Goal: Task Accomplishment & Management: Use online tool/utility

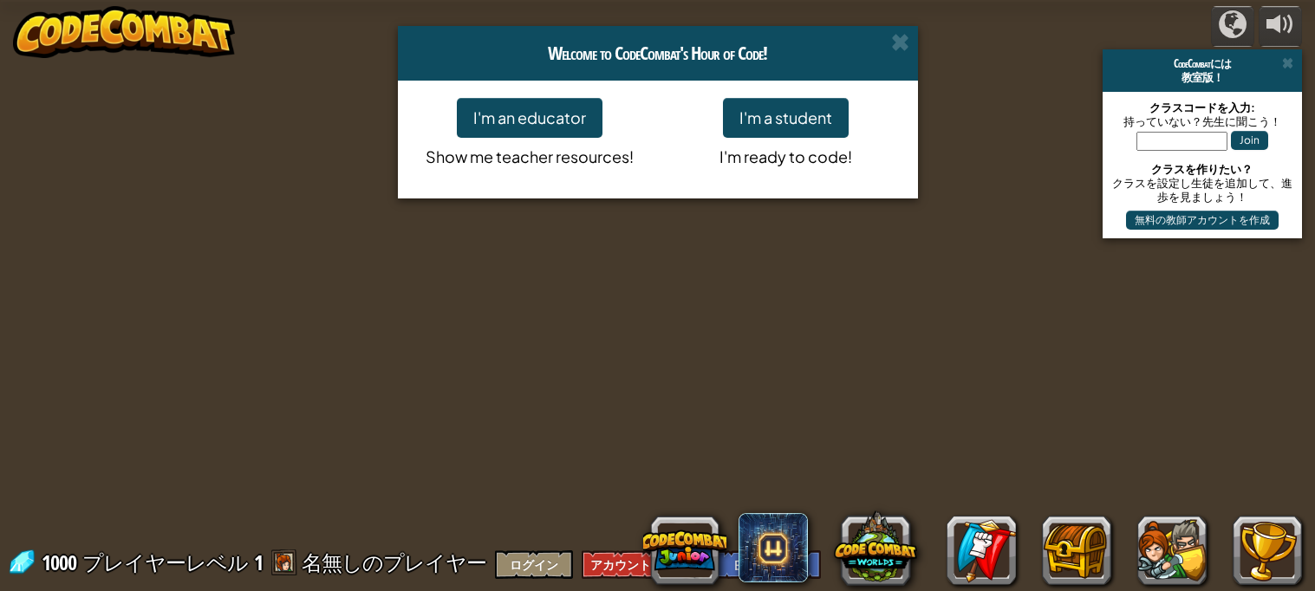
select select "ja"
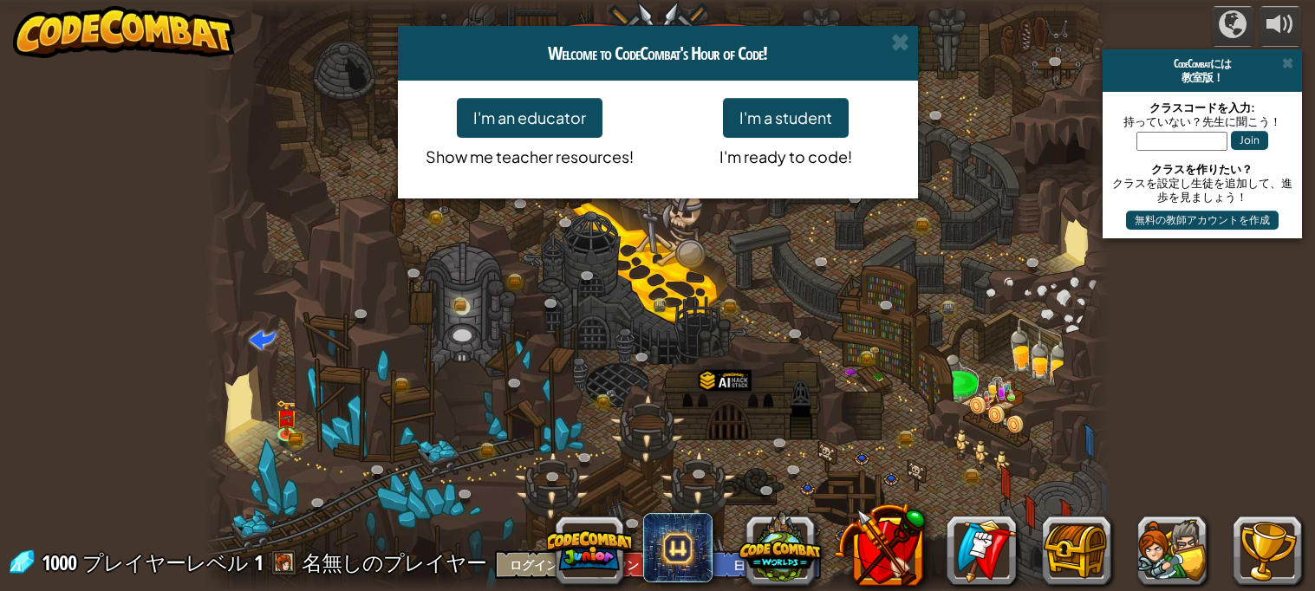
click at [913, 39] on div "Welcome to CodeCombat's Hour of Code!" at bounding box center [658, 53] width 520 height 55
click at [899, 45] on span at bounding box center [900, 42] width 18 height 18
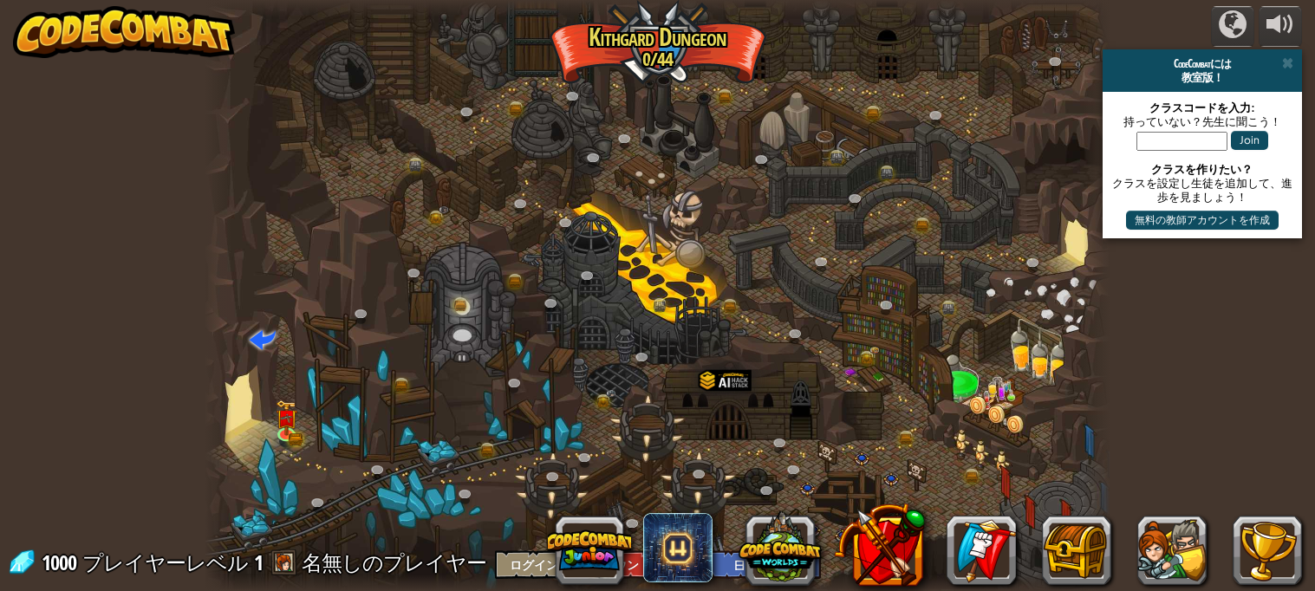
click at [265, 328] on span at bounding box center [263, 339] width 26 height 26
select select "ja"
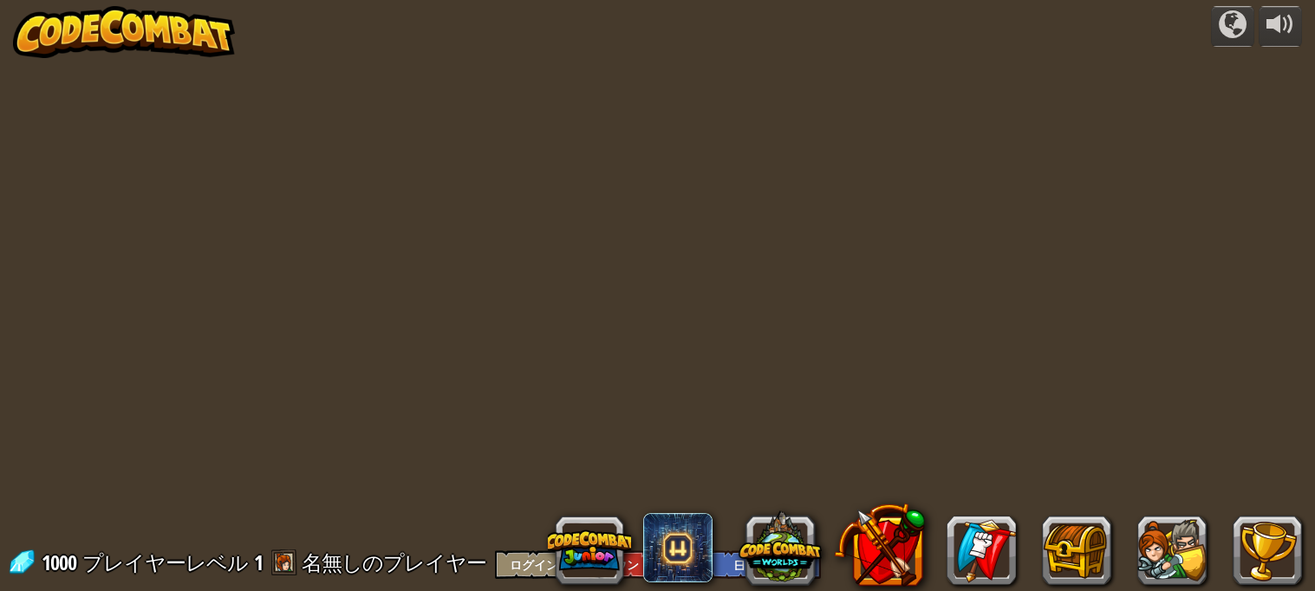
select select "ja"
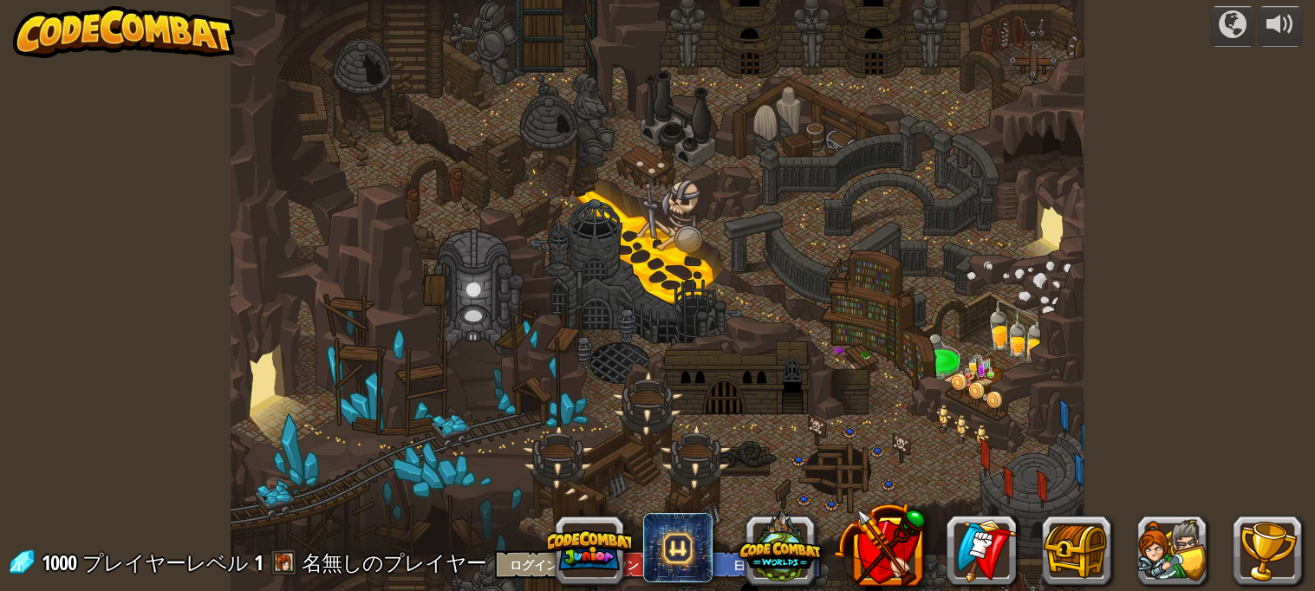
select select "ja"
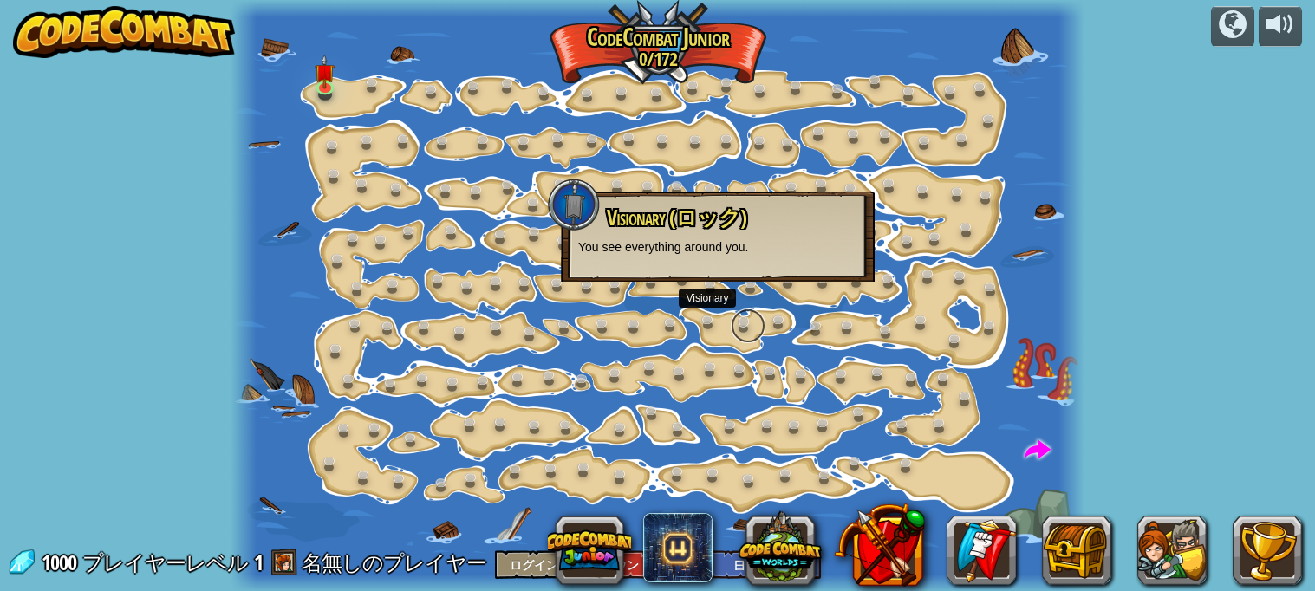
click at [751, 333] on link at bounding box center [748, 326] width 35 height 35
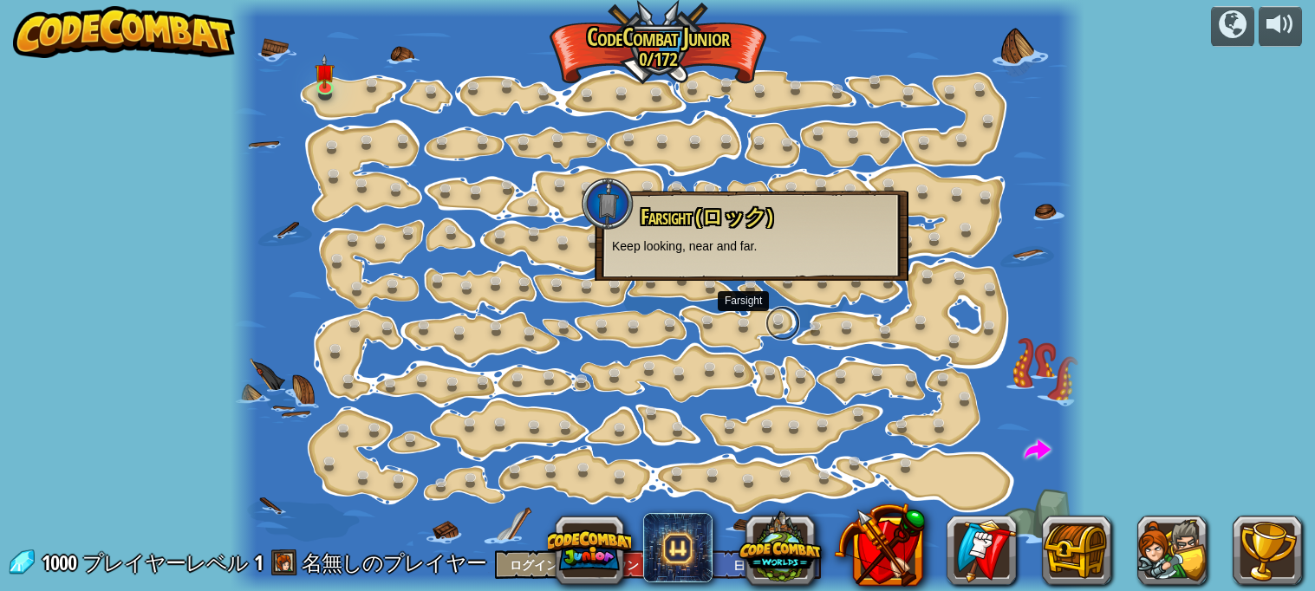
click at [772, 328] on link at bounding box center [782, 323] width 35 height 35
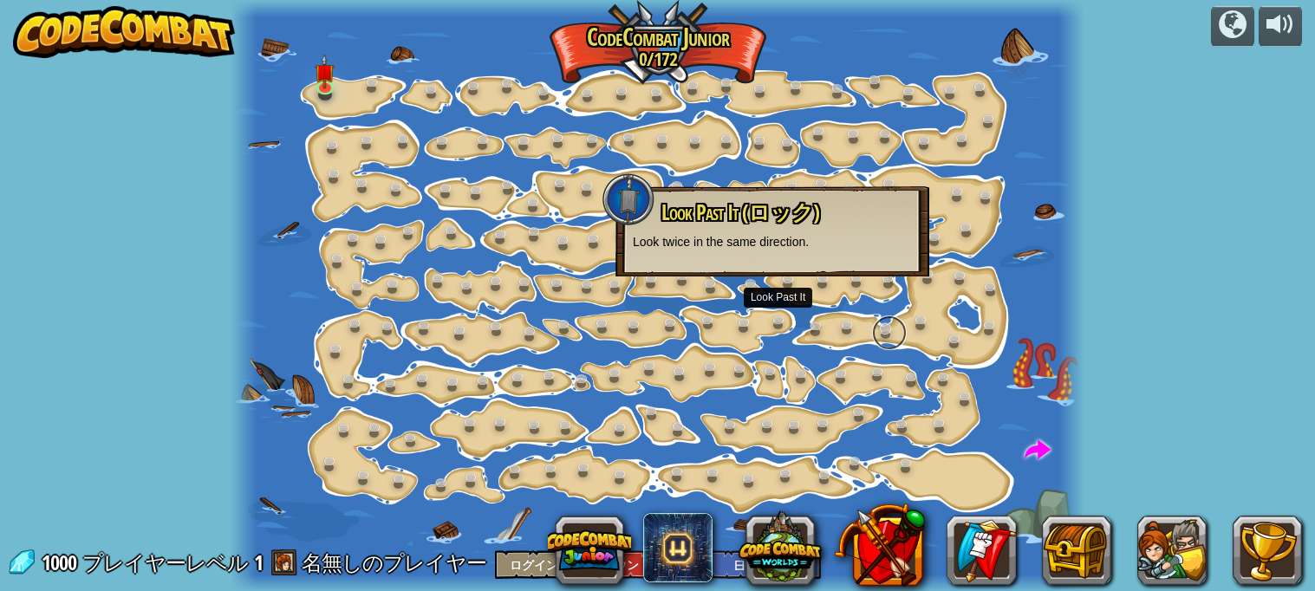
click at [872, 331] on link at bounding box center [889, 332] width 35 height 35
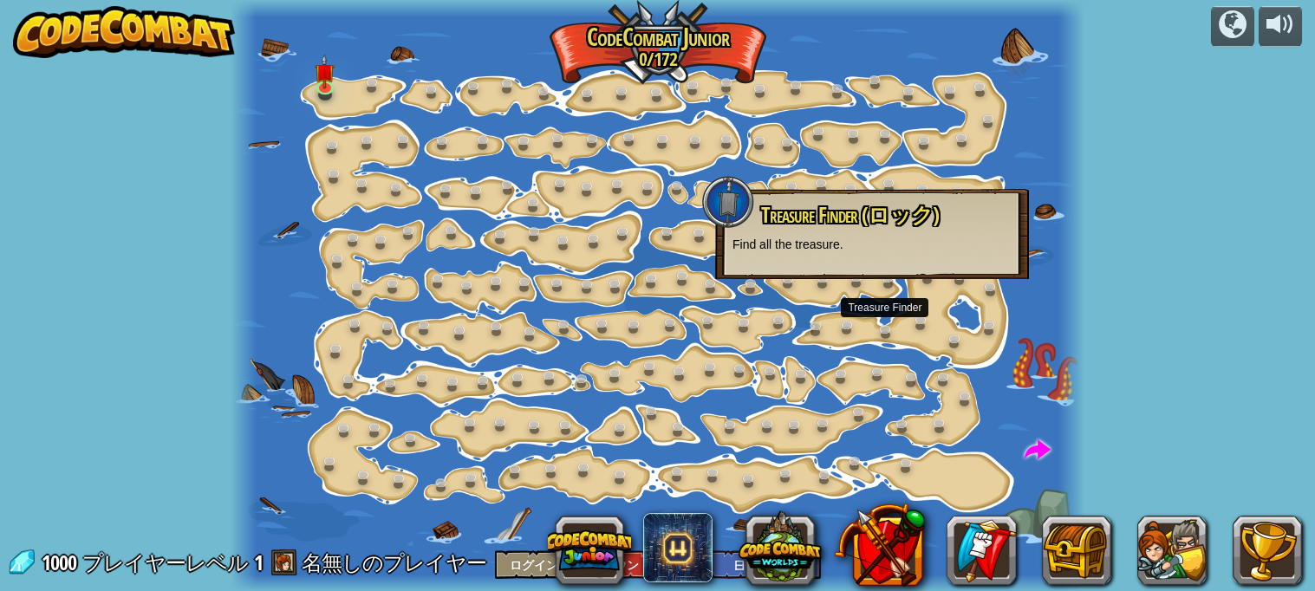
click at [895, 233] on div "Treasure Finder (ロック) Find all the treasure." at bounding box center [871, 228] width 279 height 49
click at [855, 99] on div at bounding box center [657, 296] width 853 height 592
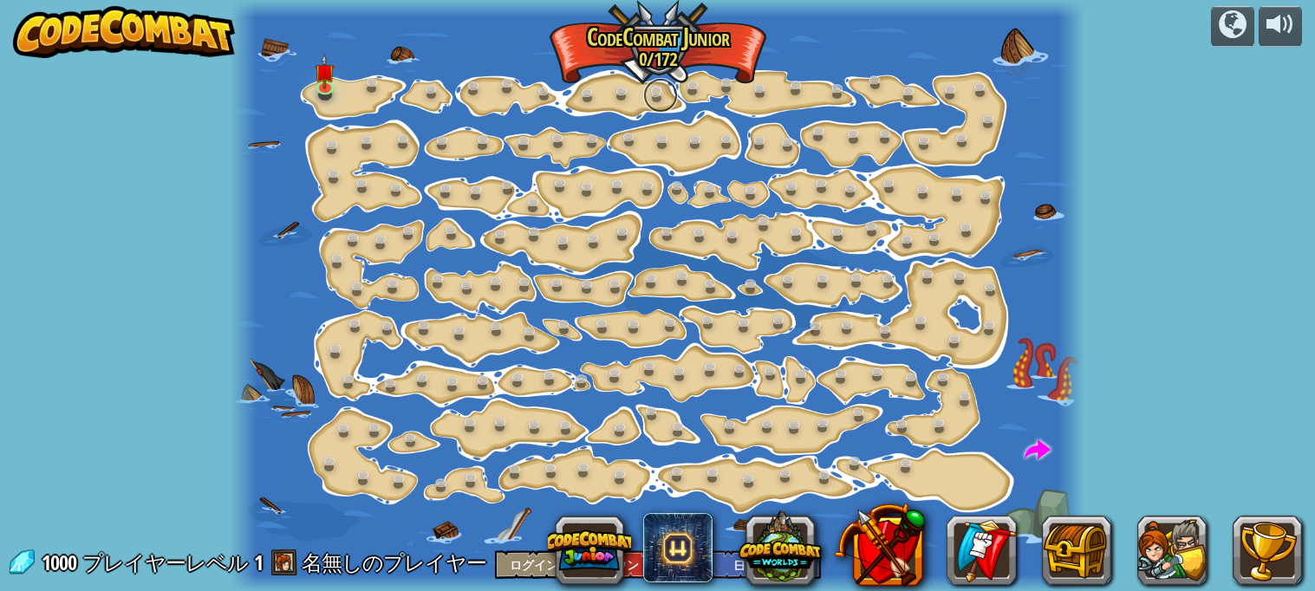
click at [652, 103] on link at bounding box center [660, 95] width 35 height 35
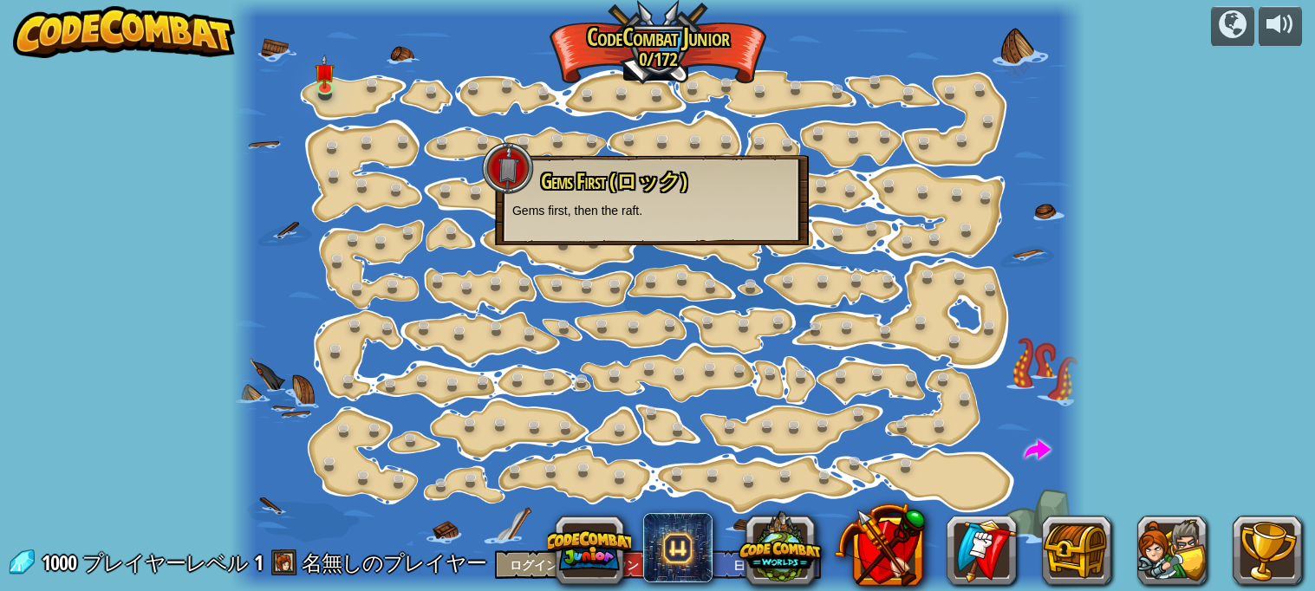
click at [546, 128] on div at bounding box center [657, 296] width 853 height 592
click at [488, 141] on link at bounding box center [487, 143] width 35 height 35
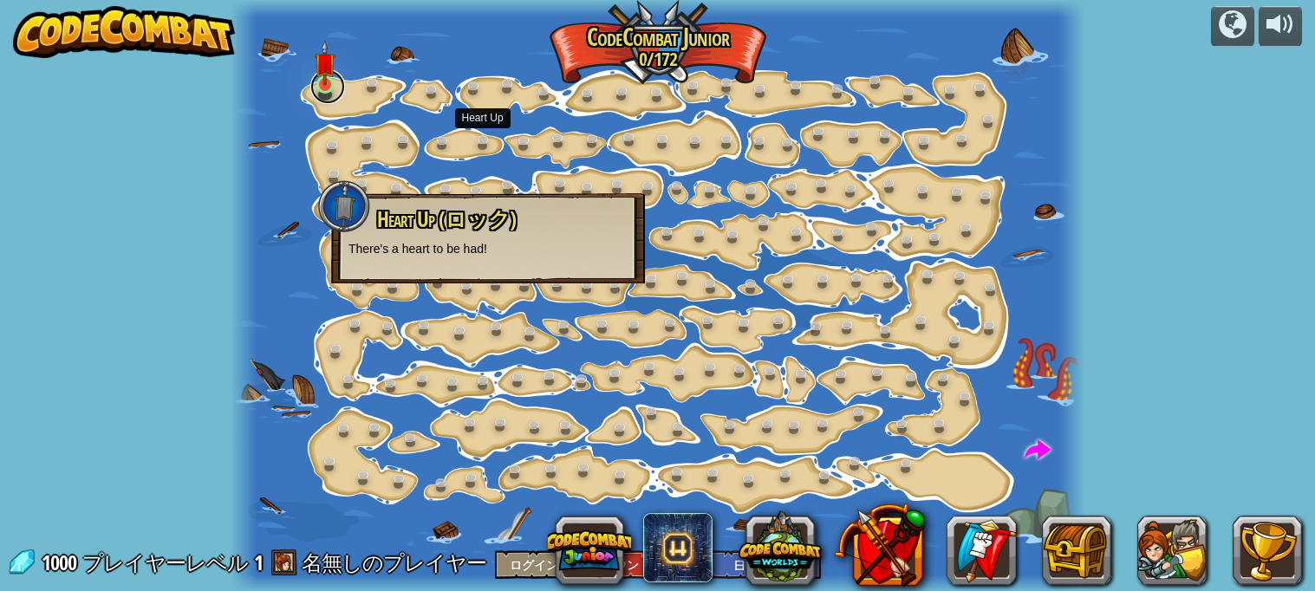
click at [323, 89] on link at bounding box center [327, 86] width 35 height 35
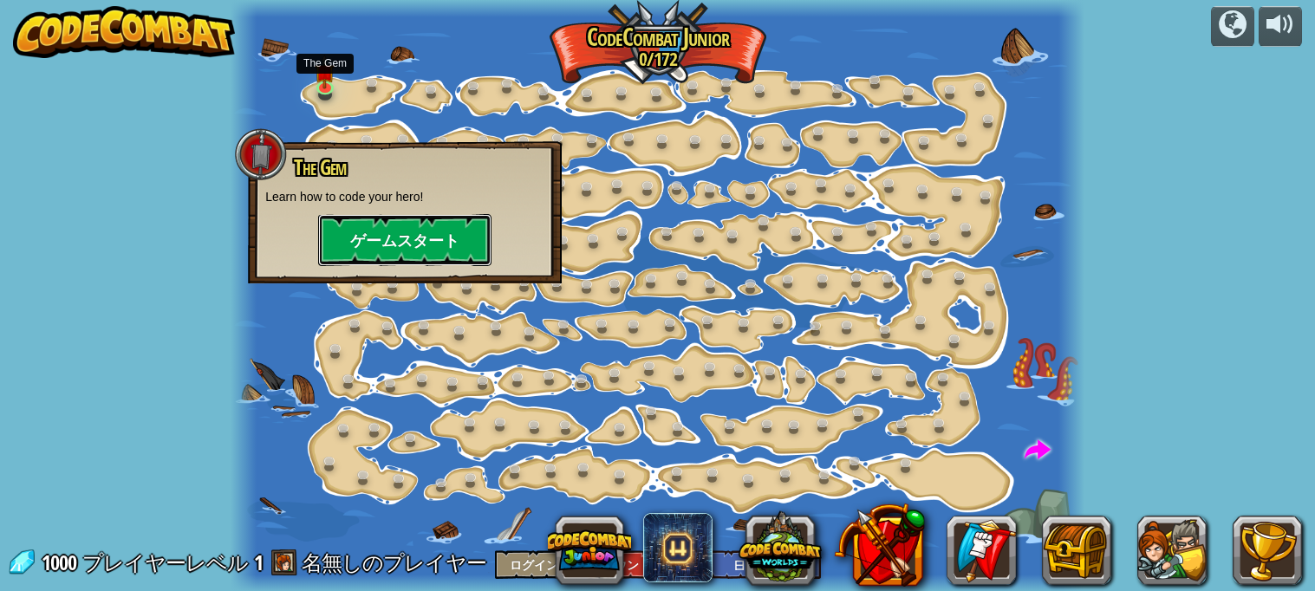
click at [425, 221] on button "ゲームスタート" at bounding box center [404, 240] width 173 height 52
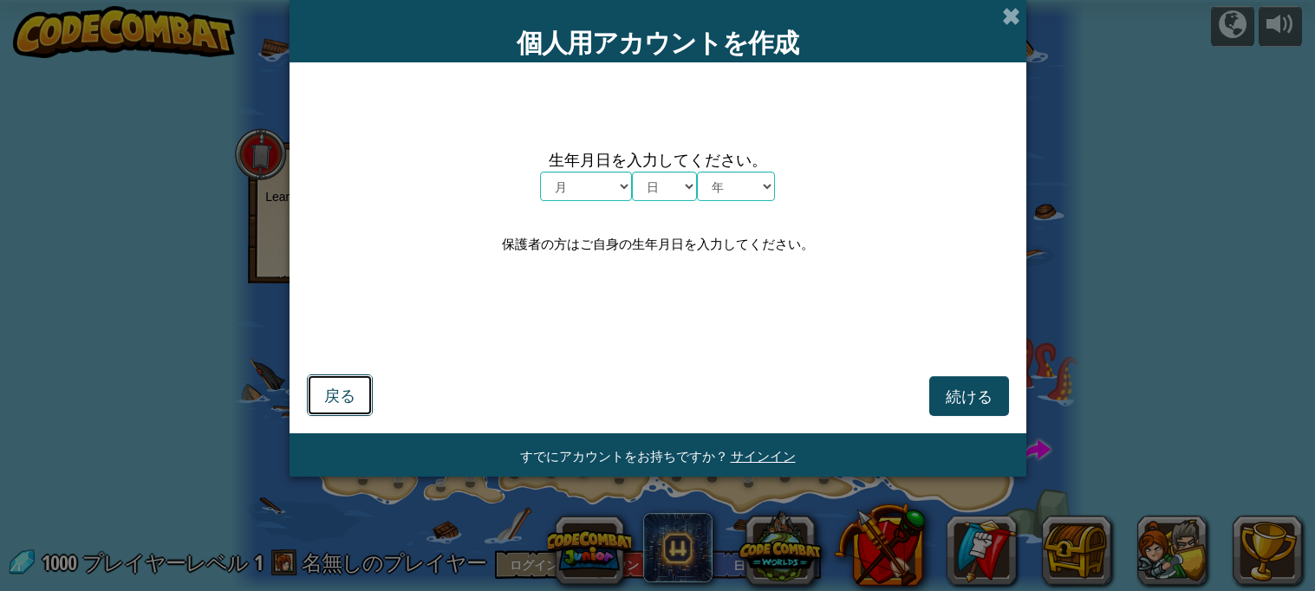
click at [335, 398] on span "戻る" at bounding box center [339, 395] width 31 height 20
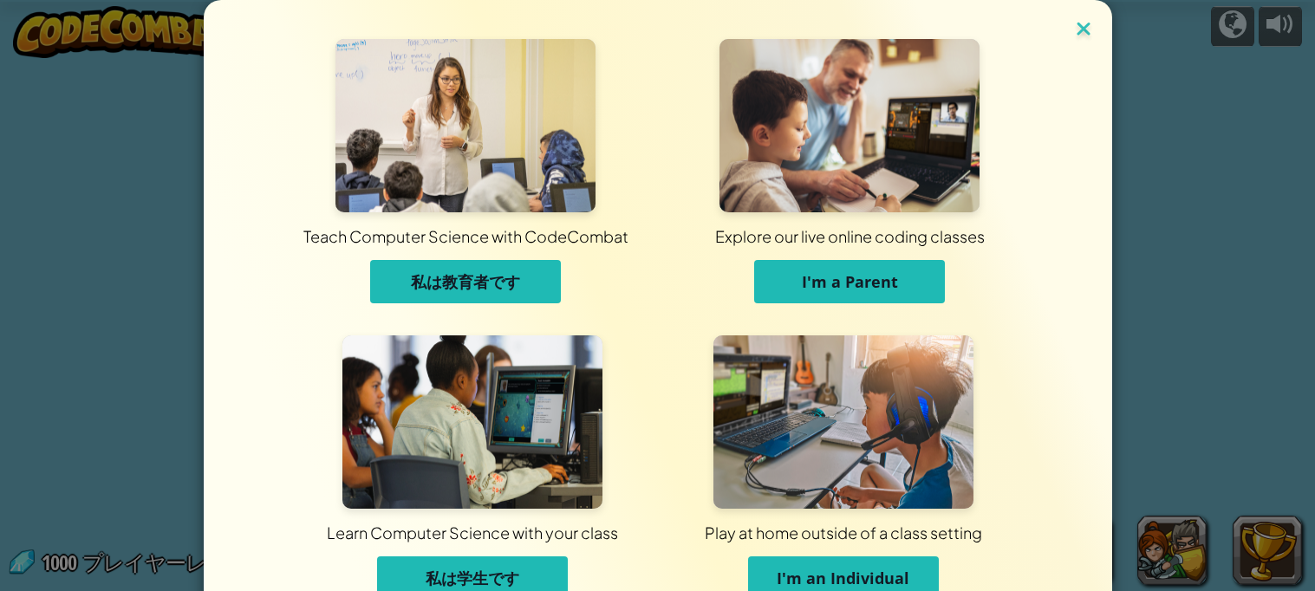
click at [1084, 28] on img at bounding box center [1083, 30] width 23 height 26
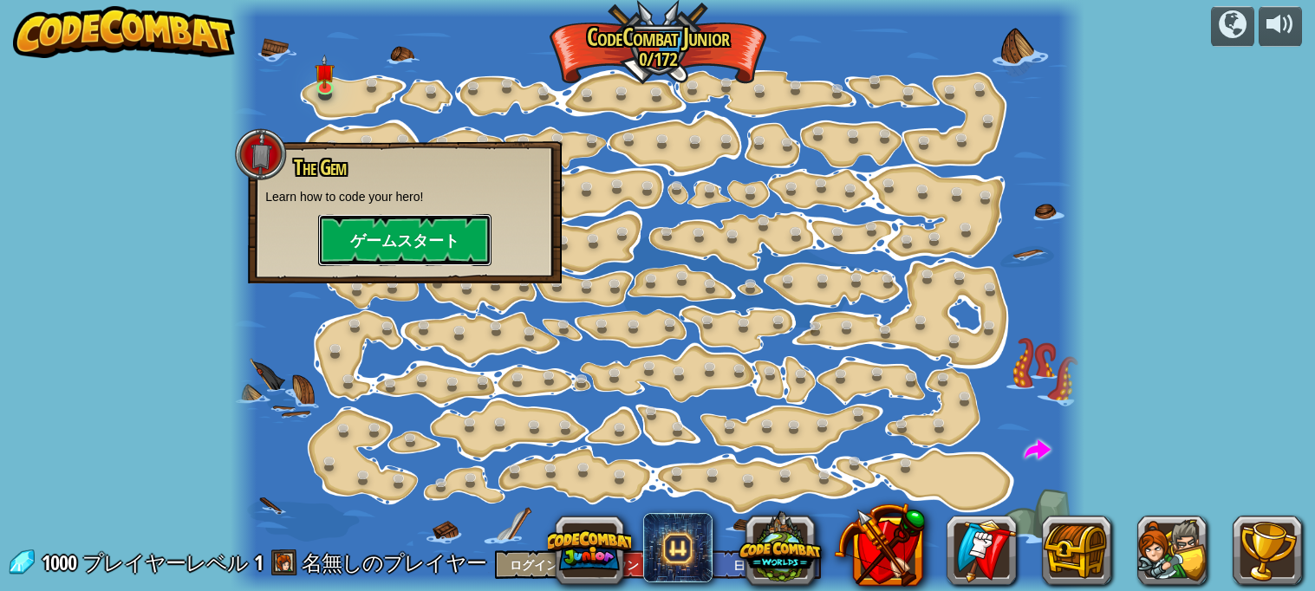
click at [413, 230] on button "ゲームスタート" at bounding box center [404, 240] width 173 height 52
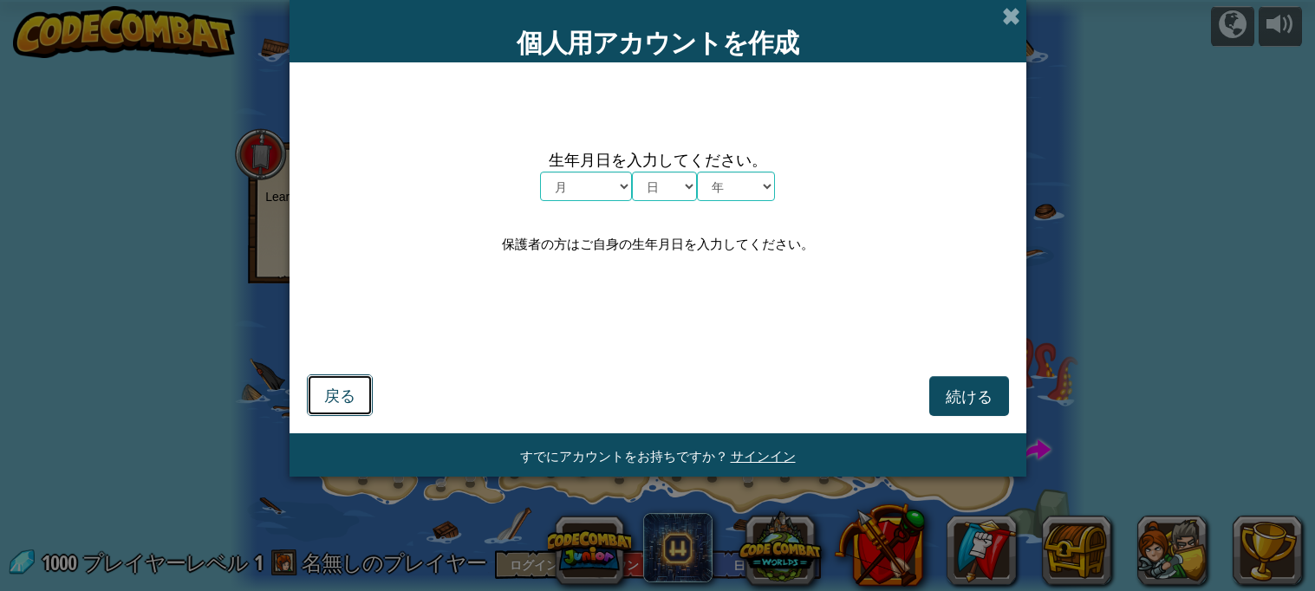
click at [343, 410] on button "戻る" at bounding box center [340, 395] width 66 height 42
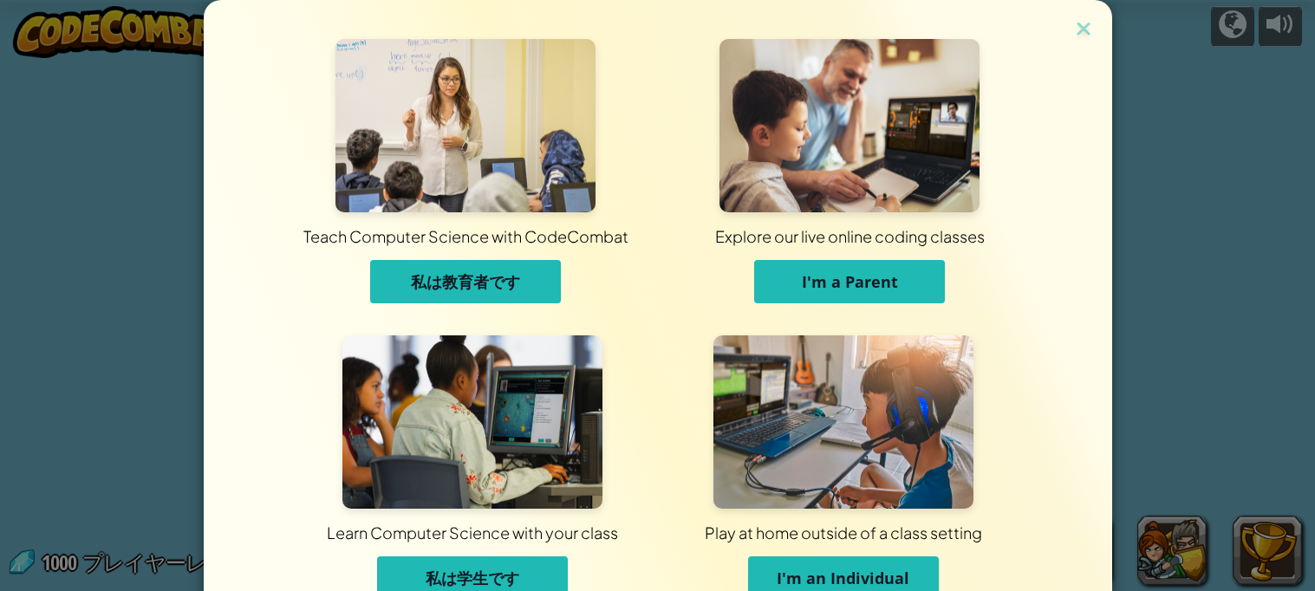
click at [1101, 24] on div "Teach Computer Science with CodeCombat 私は教育者です Explore our live online coding c…" at bounding box center [658, 308] width 908 height 617
click at [1077, 25] on img at bounding box center [1083, 30] width 23 height 26
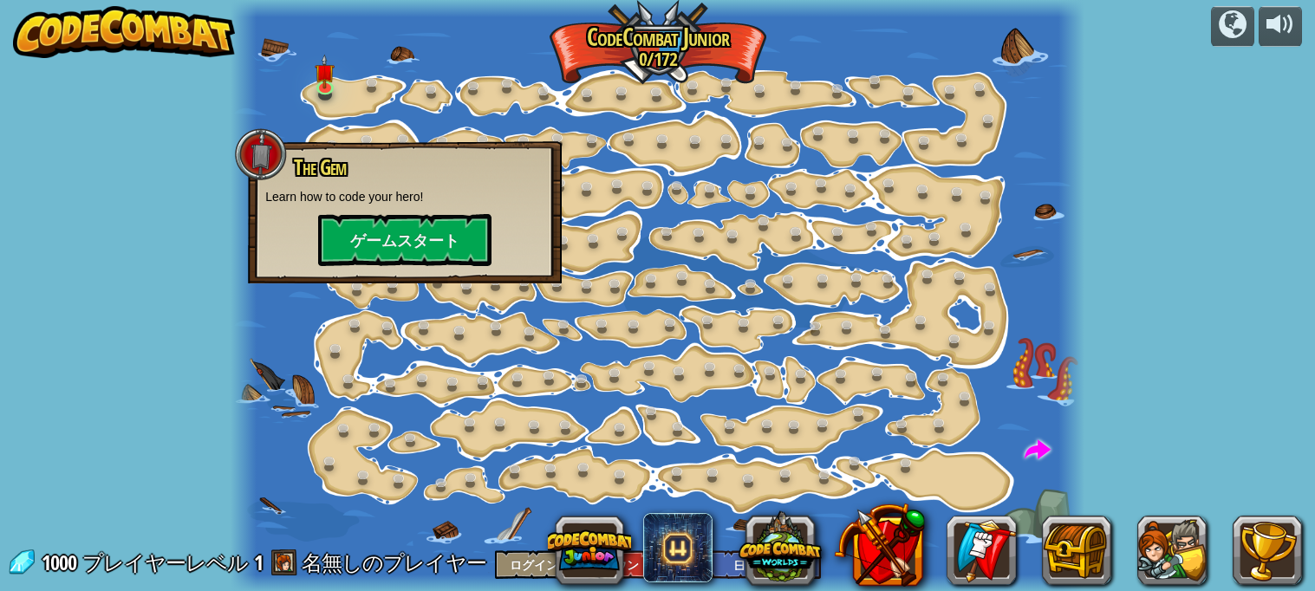
select select "ja"
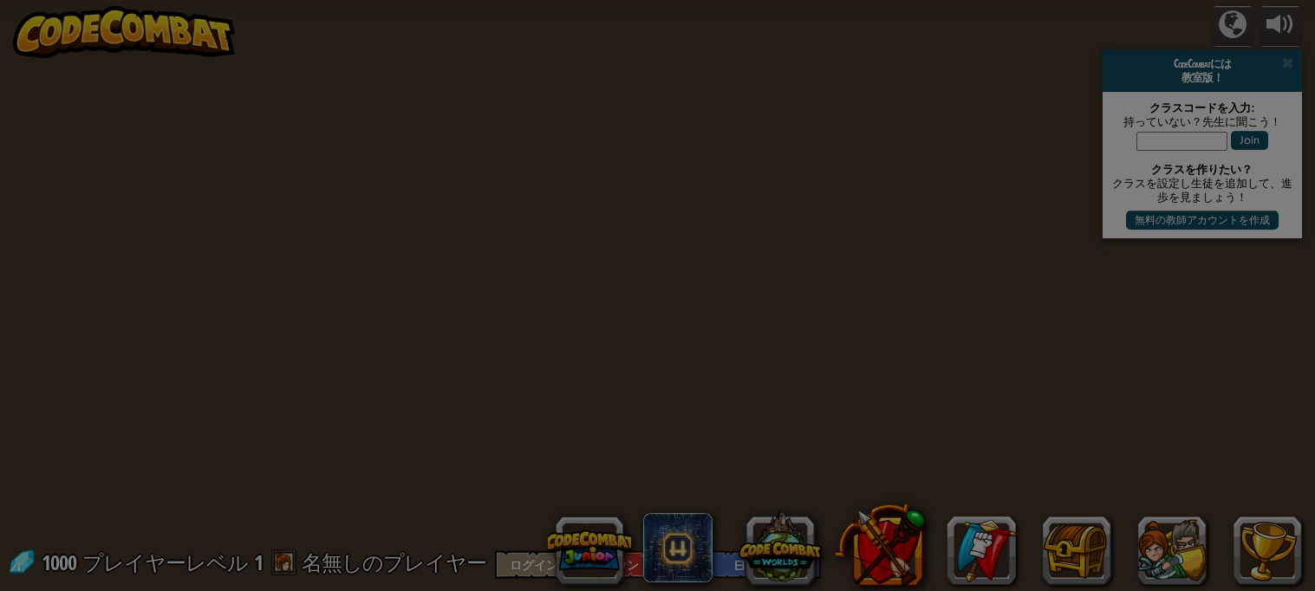
select select "ja"
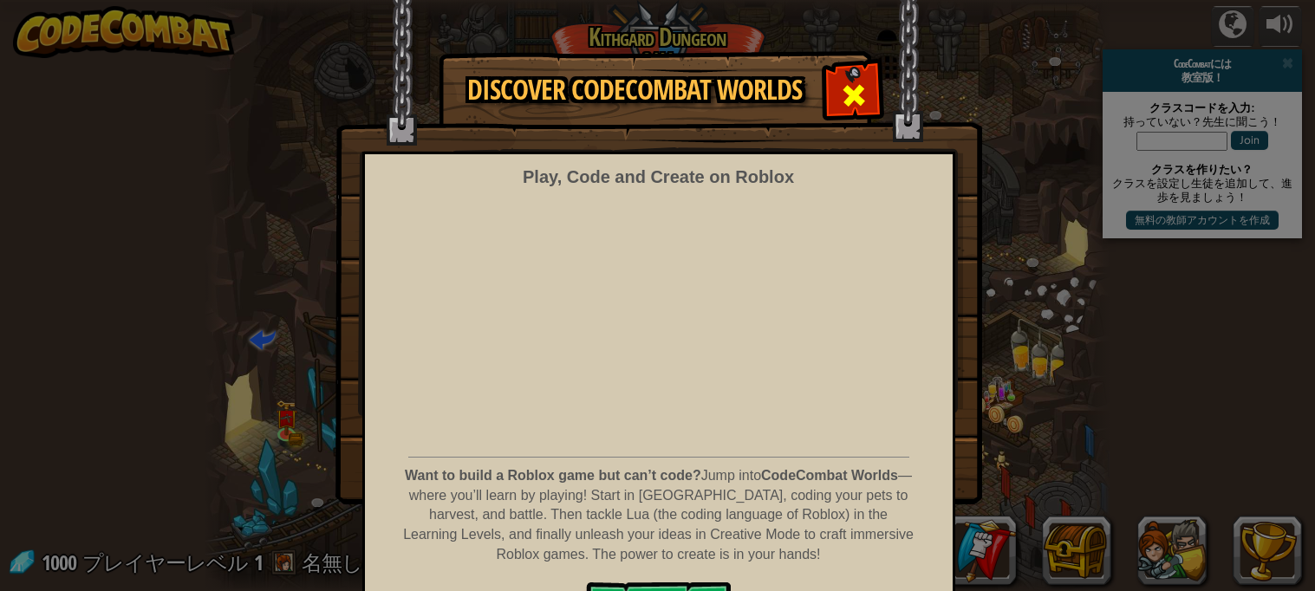
click at [859, 88] on span at bounding box center [854, 95] width 28 height 28
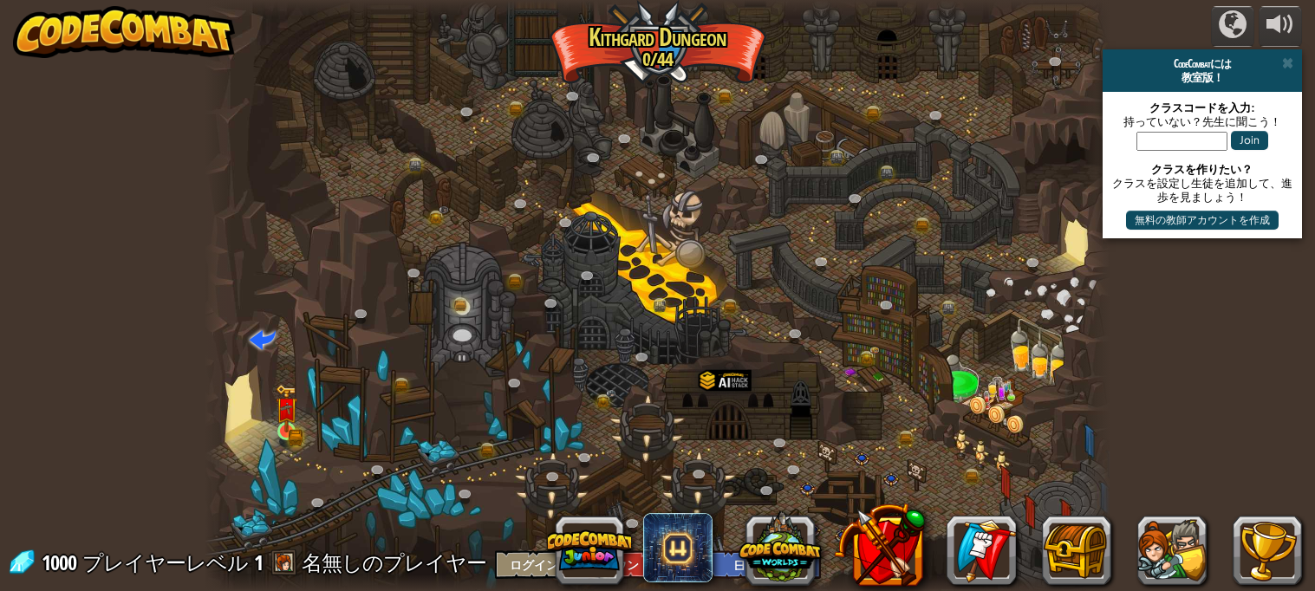
click at [277, 398] on img at bounding box center [287, 408] width 22 height 49
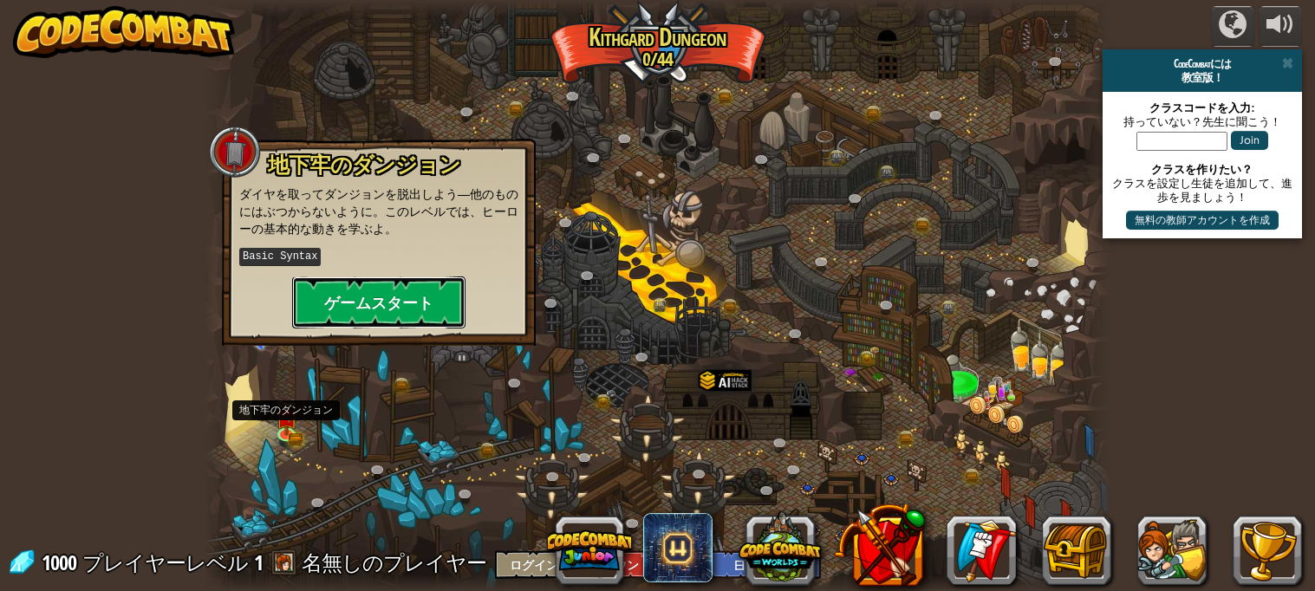
click at [395, 314] on button "ゲームスタート" at bounding box center [378, 302] width 173 height 52
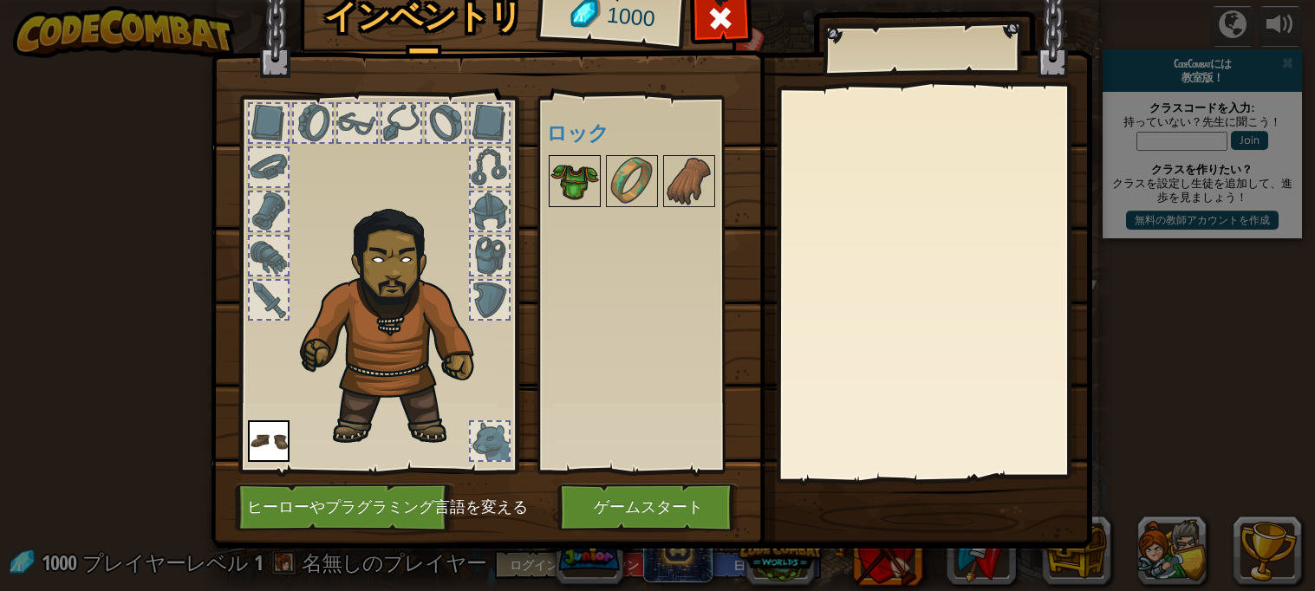
click at [582, 206] on div at bounding box center [575, 181] width 52 height 52
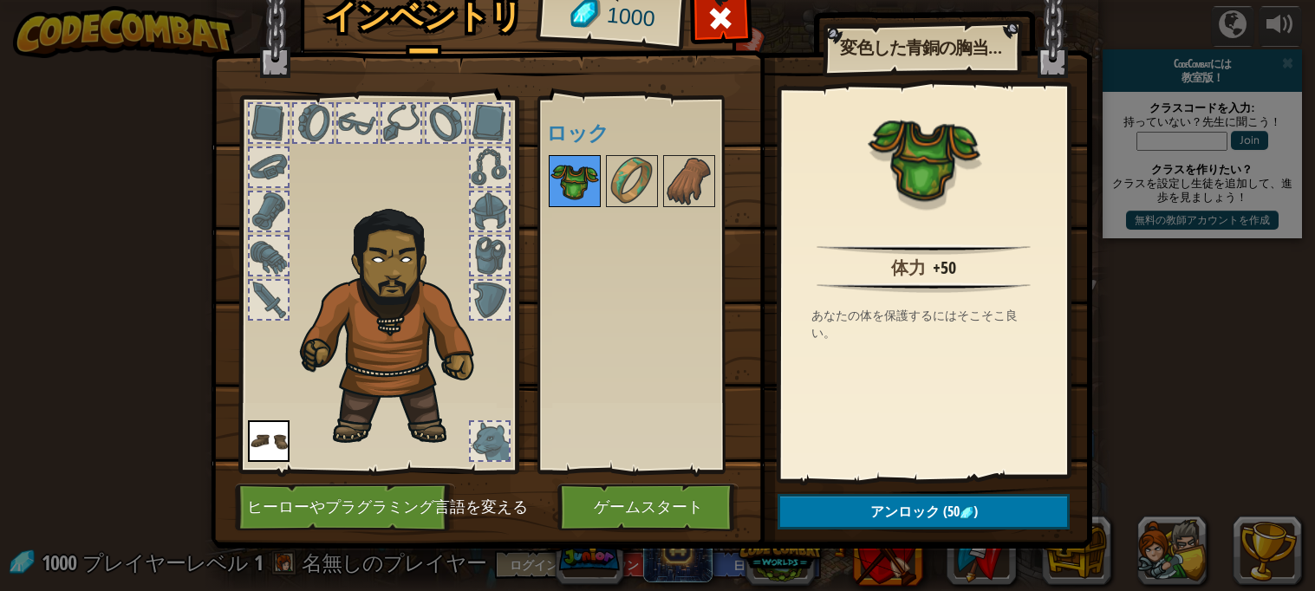
scroll to position [5, 0]
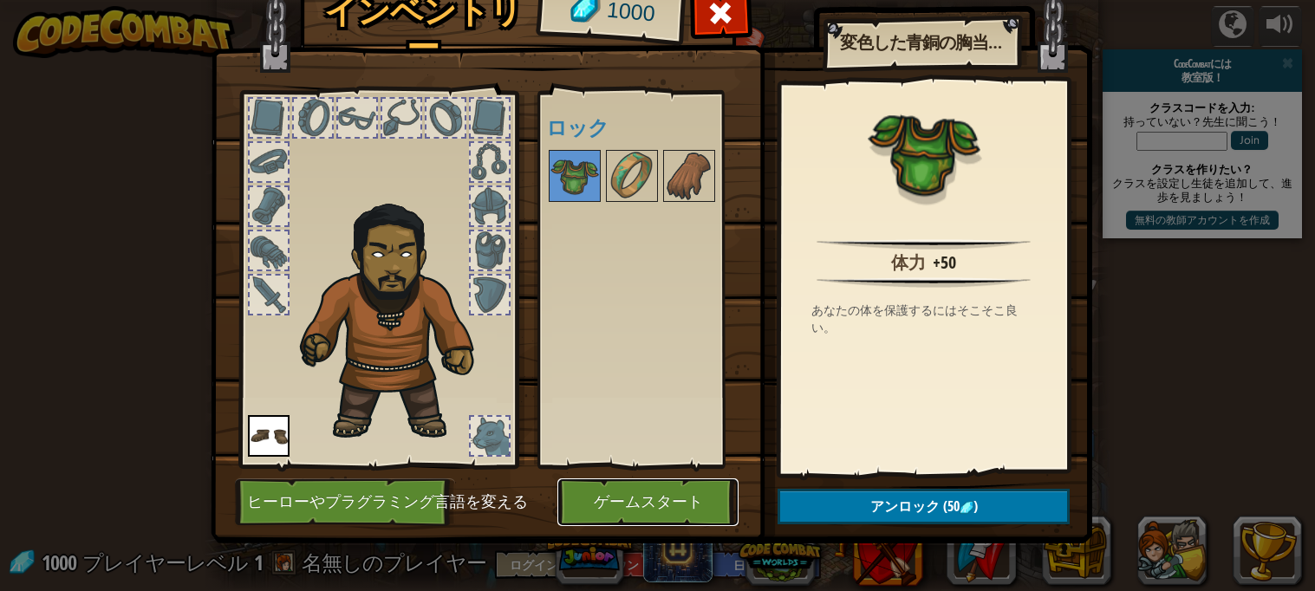
click at [659, 510] on button "ゲームスタート" at bounding box center [647, 502] width 181 height 48
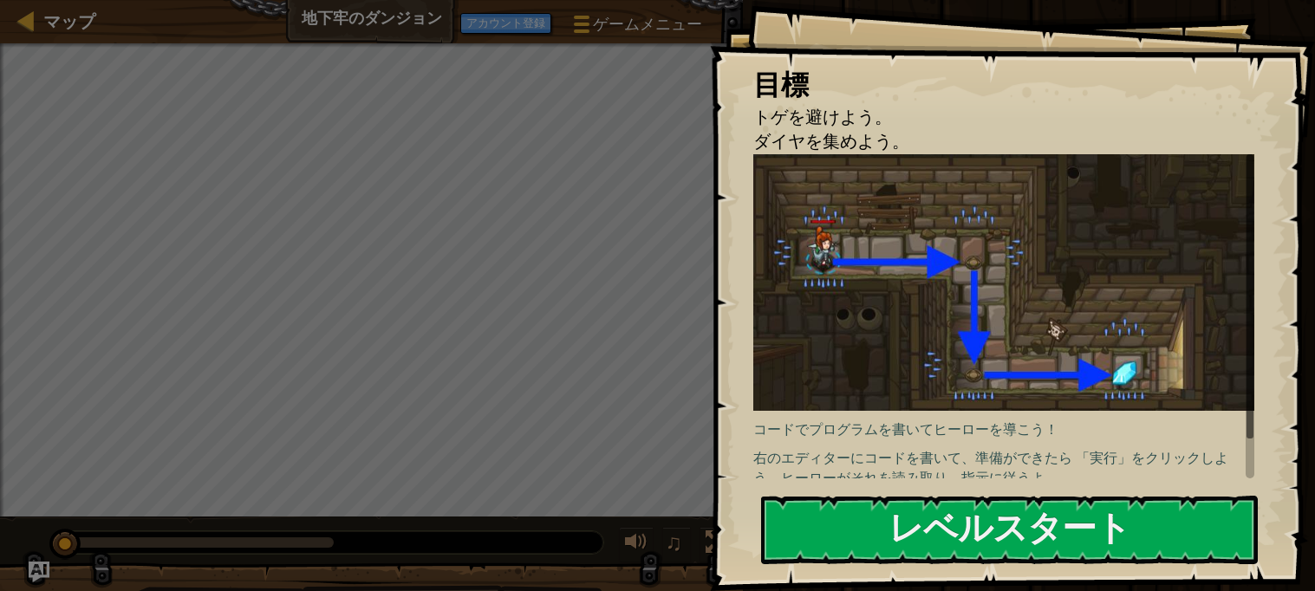
select select "ja"
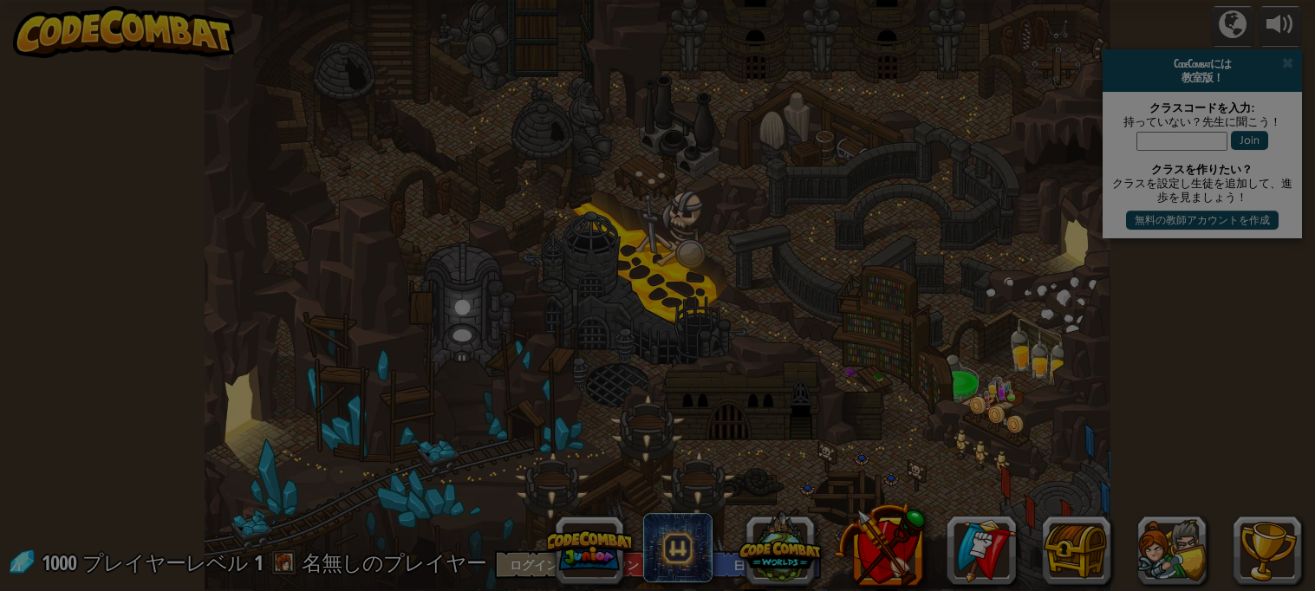
select select "ja"
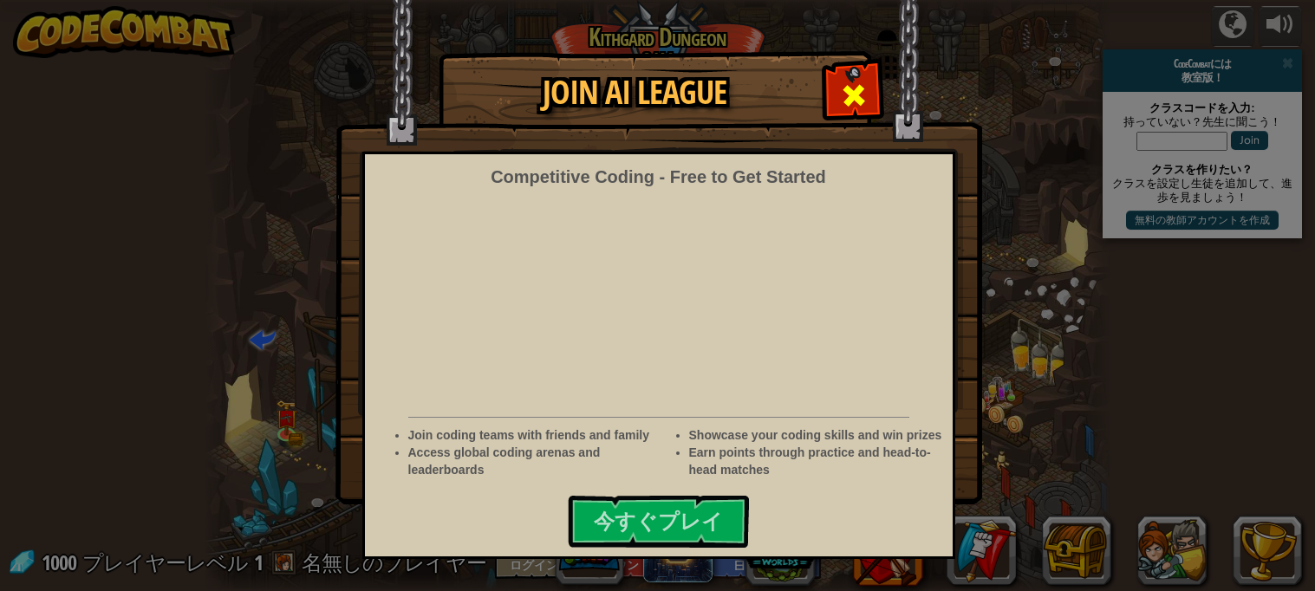
click at [847, 93] on span at bounding box center [854, 95] width 28 height 28
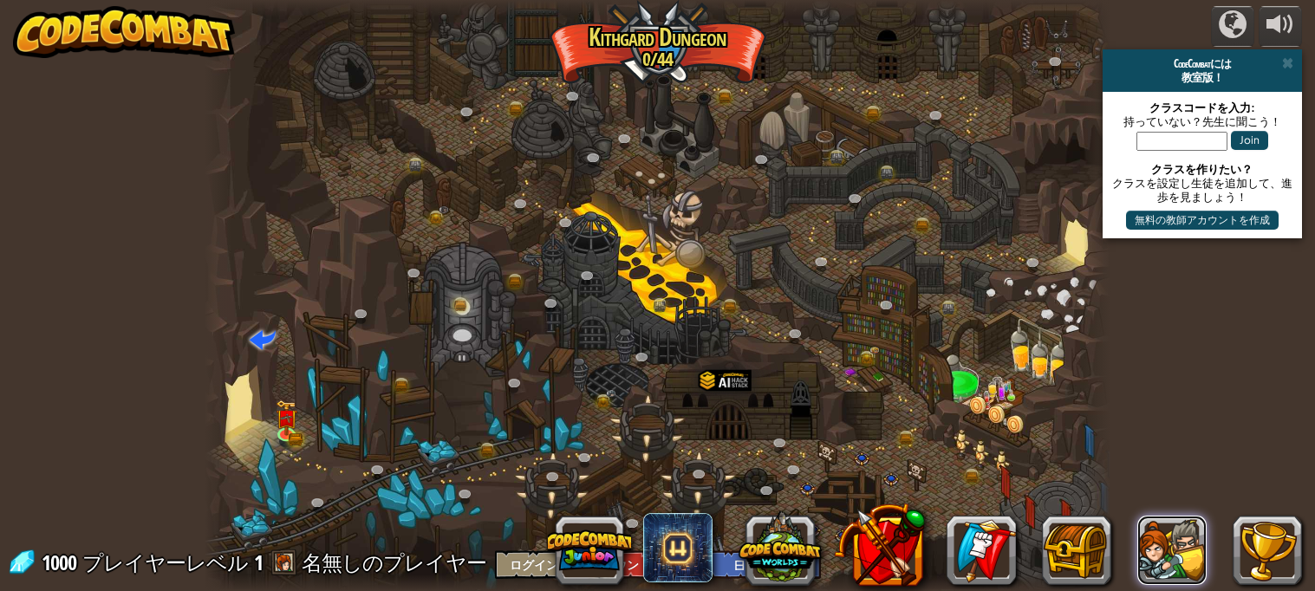
click at [1187, 578] on button at bounding box center [1171, 550] width 69 height 69
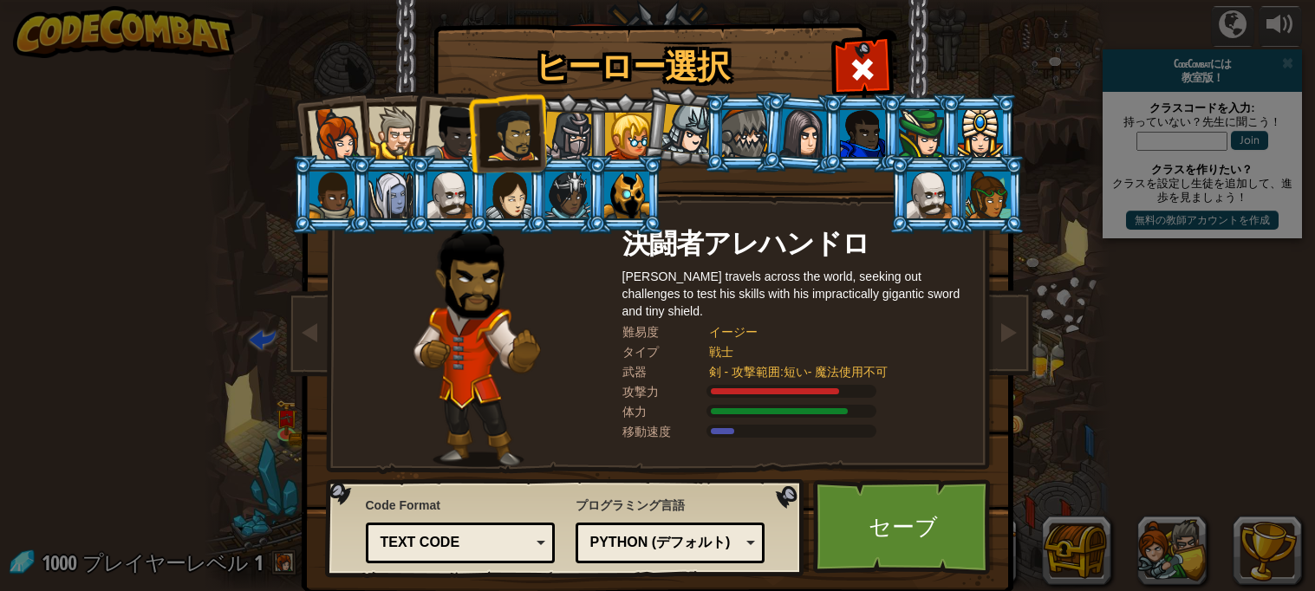
click at [620, 149] on div at bounding box center [628, 136] width 47 height 47
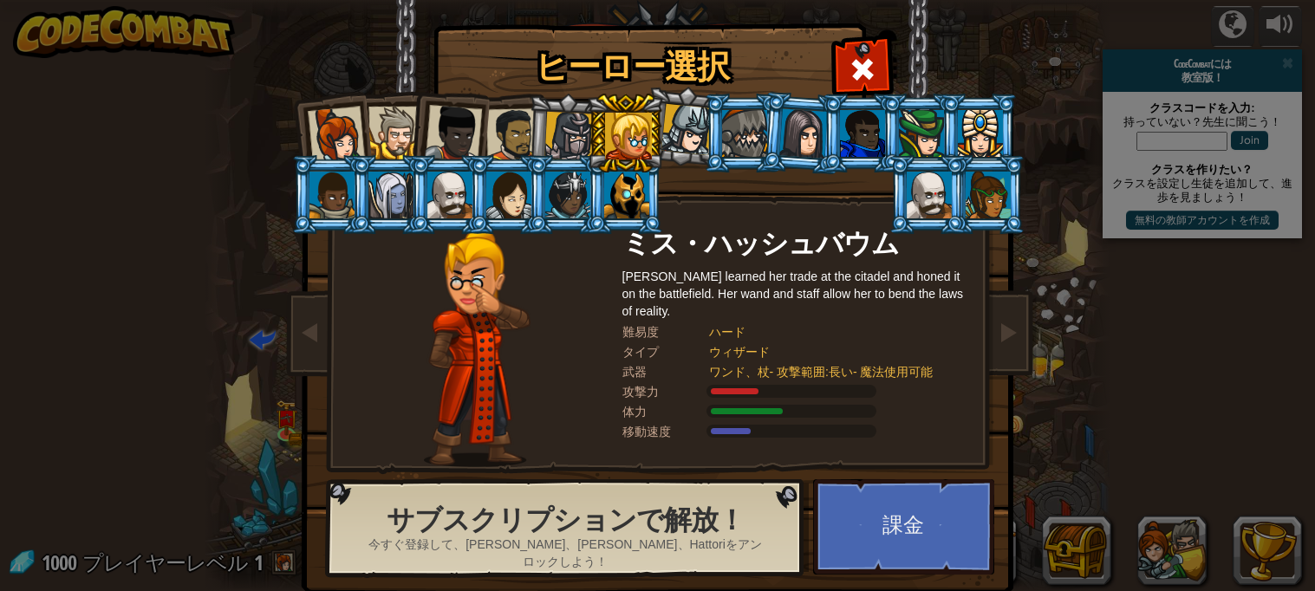
click at [859, 131] on div at bounding box center [862, 133] width 45 height 47
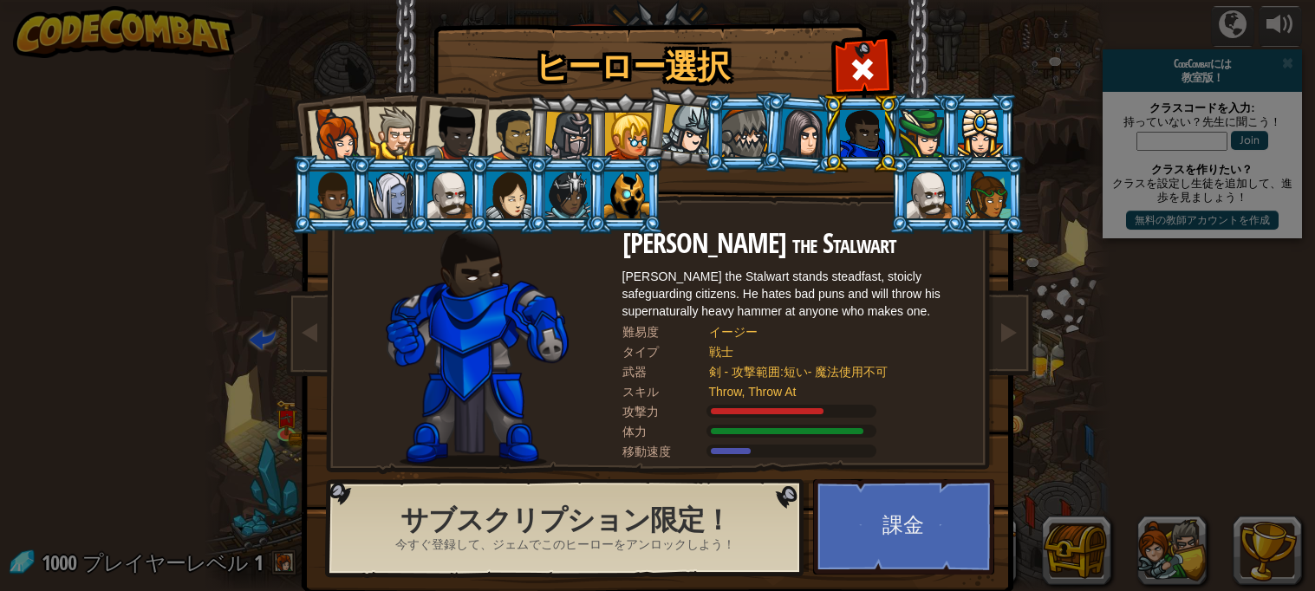
click at [979, 135] on div at bounding box center [980, 133] width 45 height 47
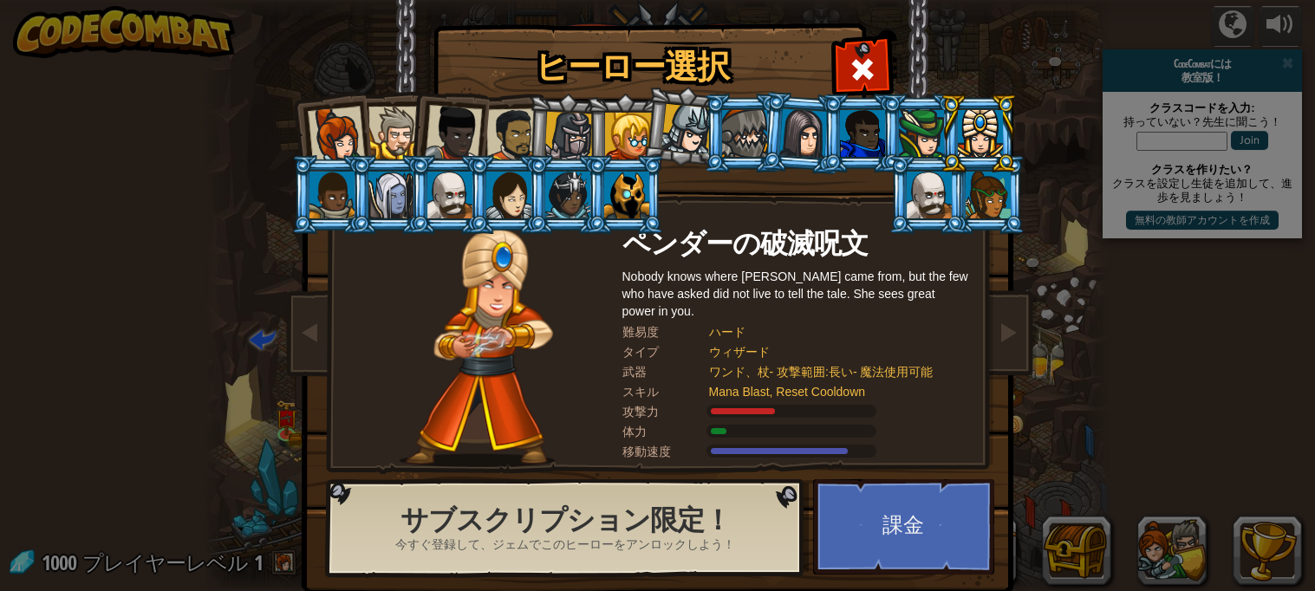
click at [929, 207] on div at bounding box center [928, 195] width 45 height 47
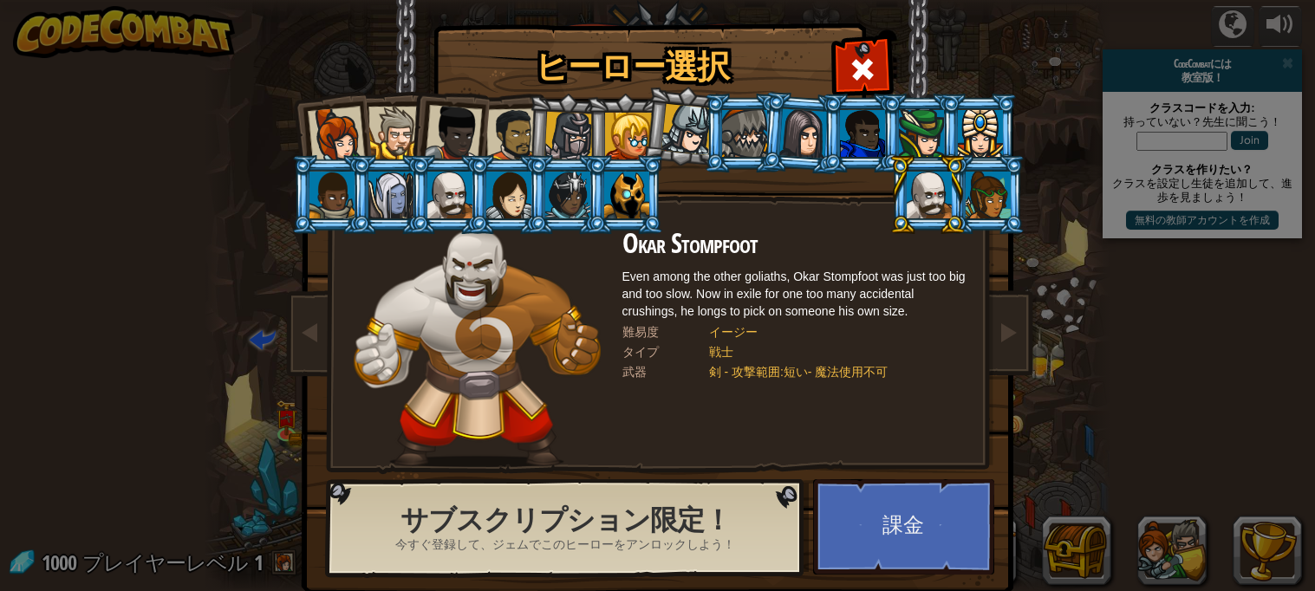
click at [998, 184] on div at bounding box center [987, 195] width 45 height 47
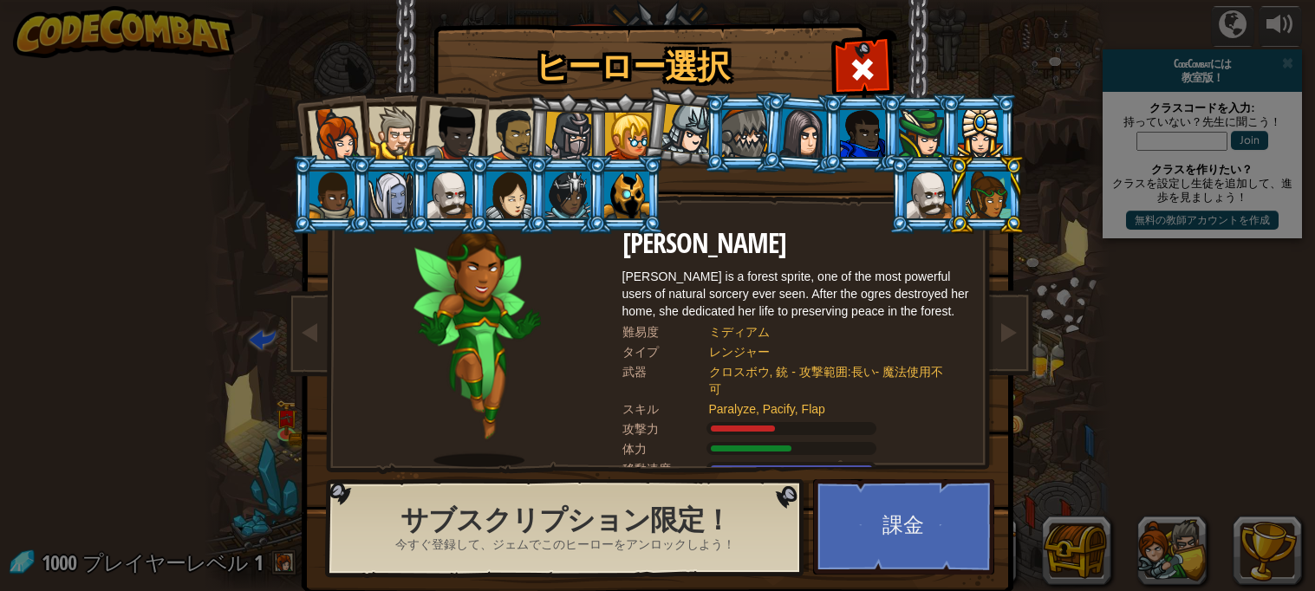
click at [321, 176] on div at bounding box center [331, 195] width 45 height 47
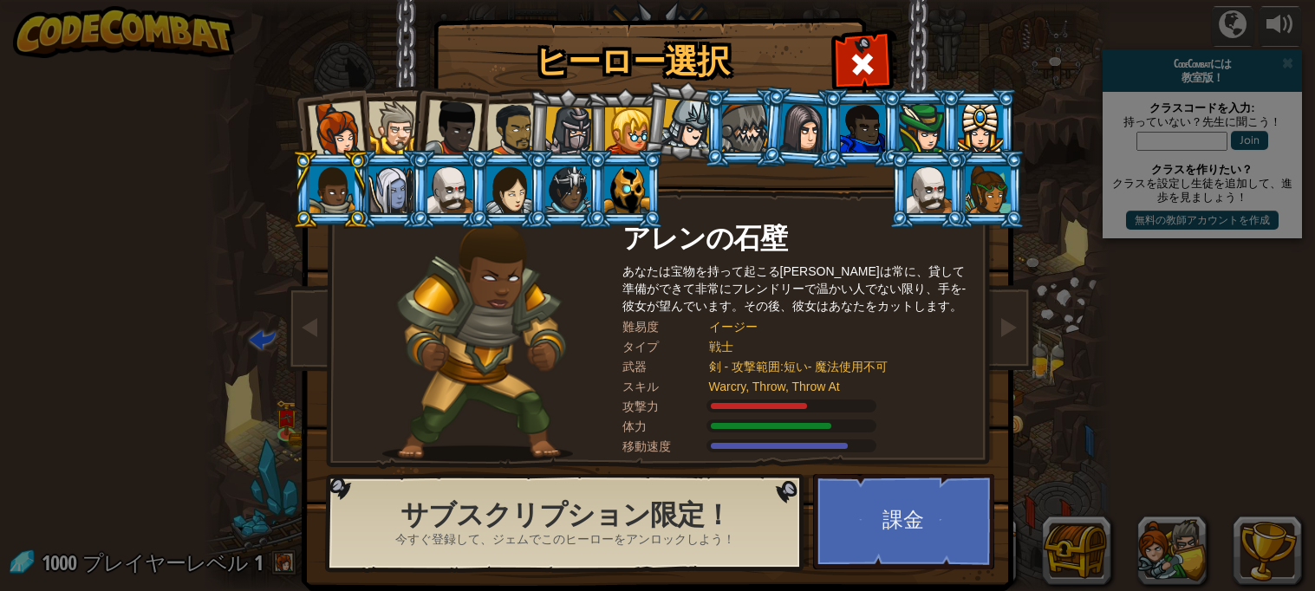
scroll to position [6, 0]
click at [398, 199] on div at bounding box center [390, 189] width 45 height 47
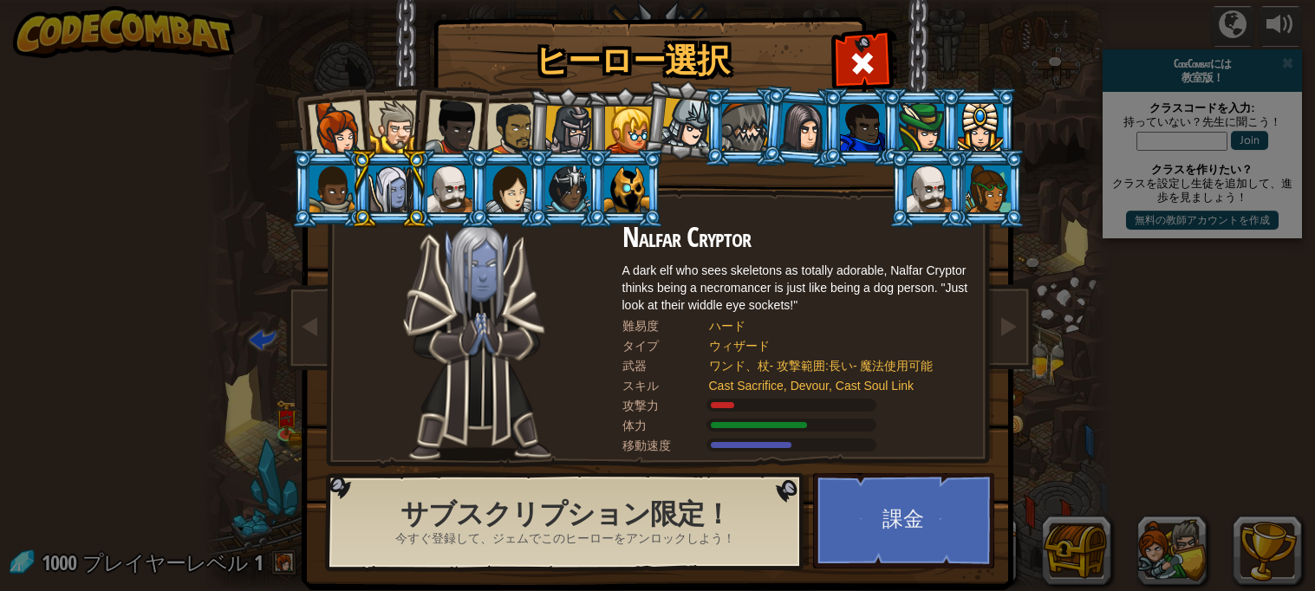
click at [451, 198] on div at bounding box center [449, 189] width 45 height 47
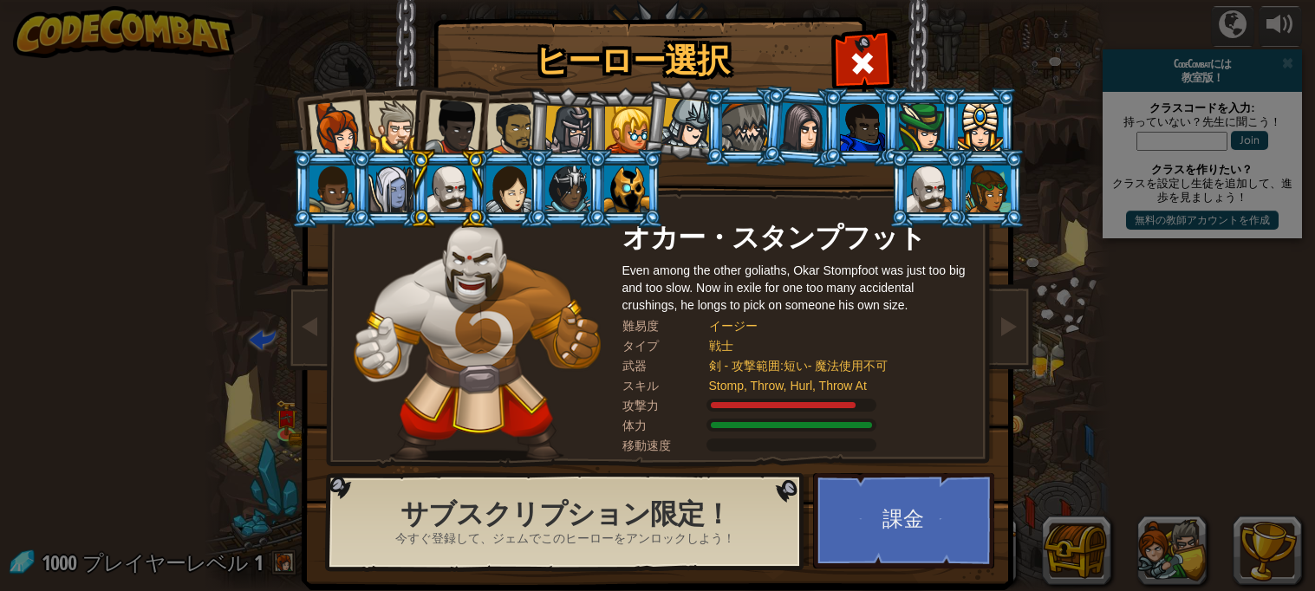
click at [524, 178] on div at bounding box center [508, 189] width 45 height 47
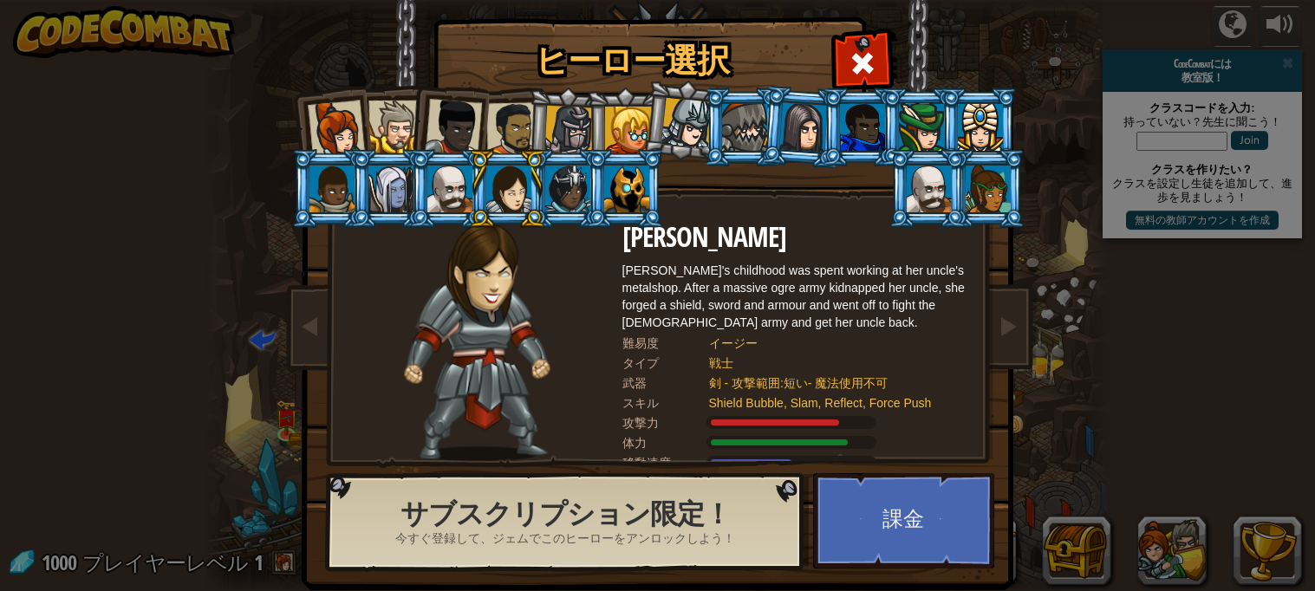
scroll to position [8, 0]
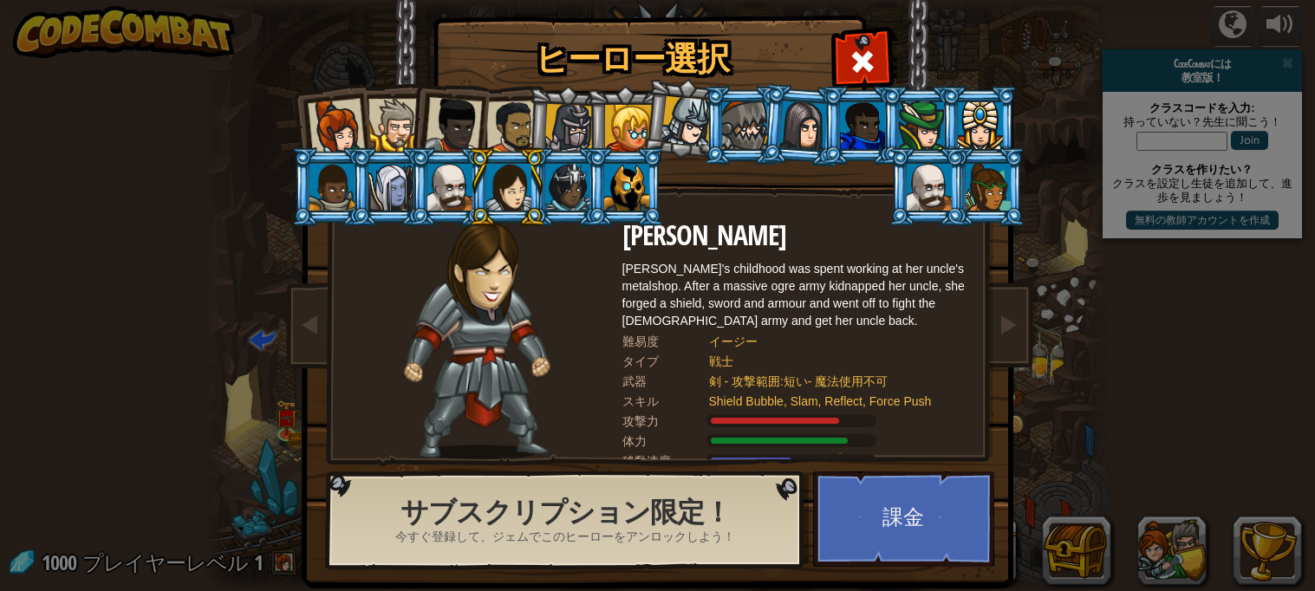
click at [575, 197] on div at bounding box center [567, 187] width 45 height 47
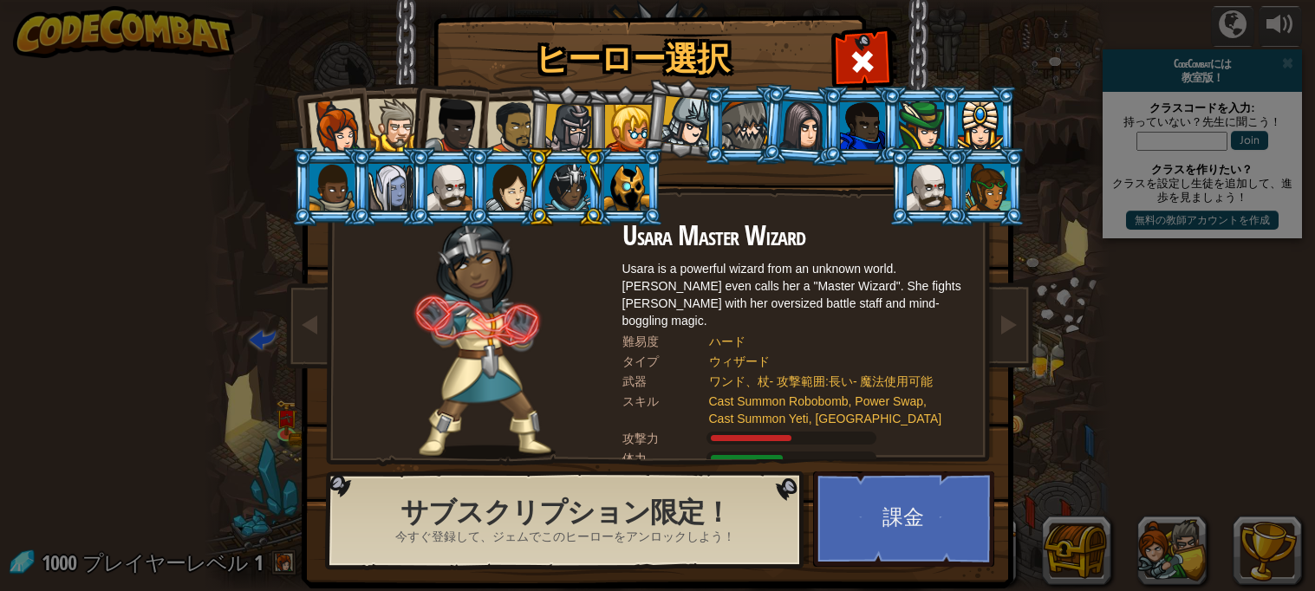
click at [632, 193] on div at bounding box center [626, 187] width 45 height 47
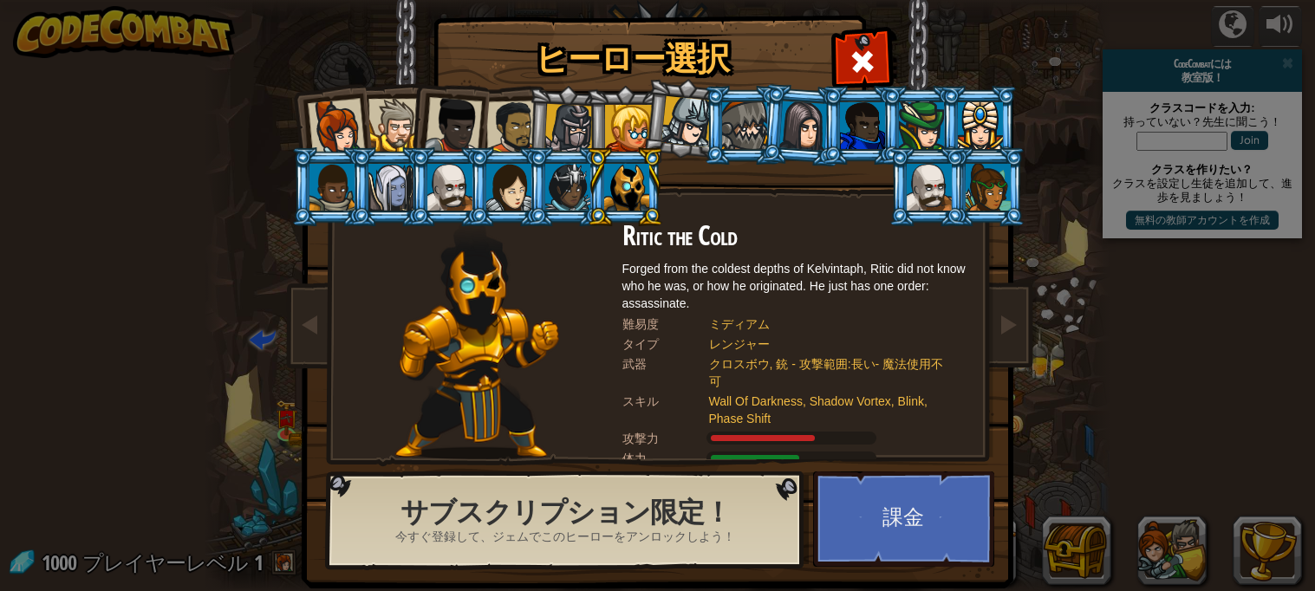
scroll to position [30, 0]
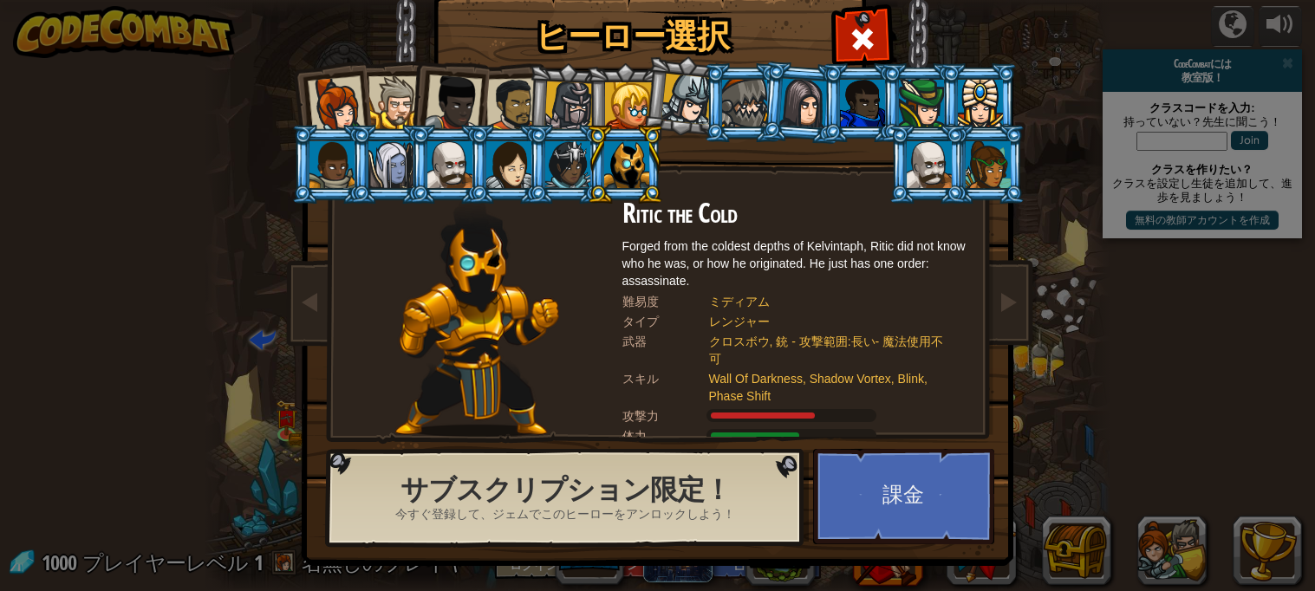
click at [705, 505] on span "今すぐ登録して、ジェムでこのヒーローをアンロックしよう！" at bounding box center [565, 513] width 340 height 17
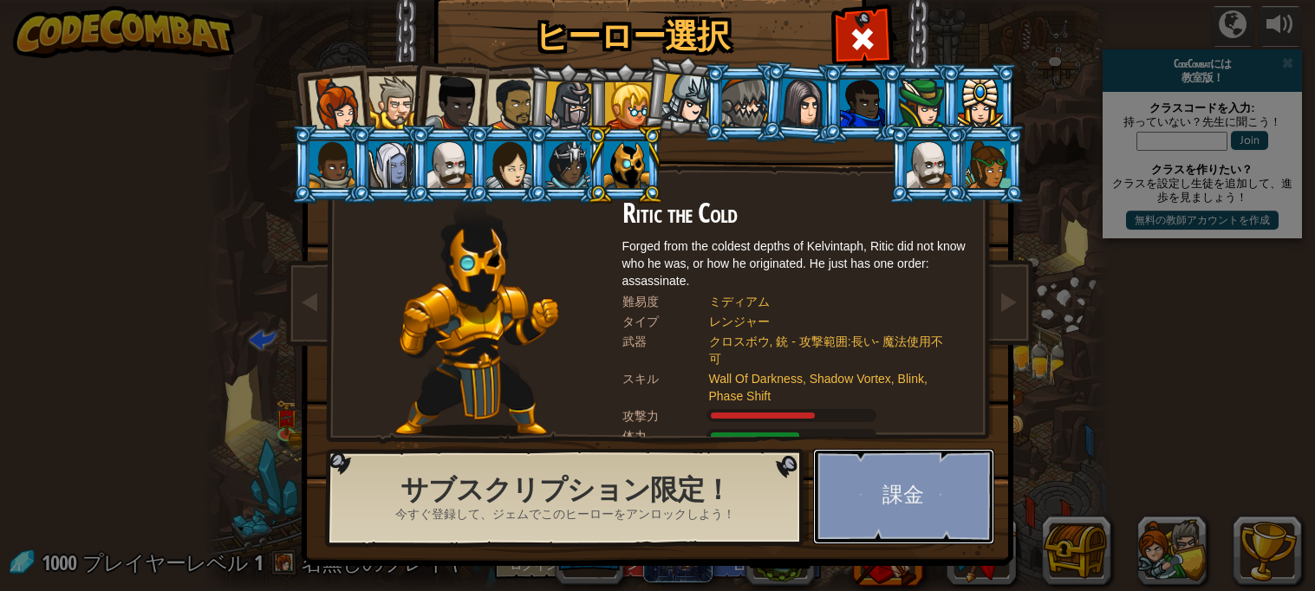
click at [932, 484] on button "課金" at bounding box center [903, 496] width 181 height 95
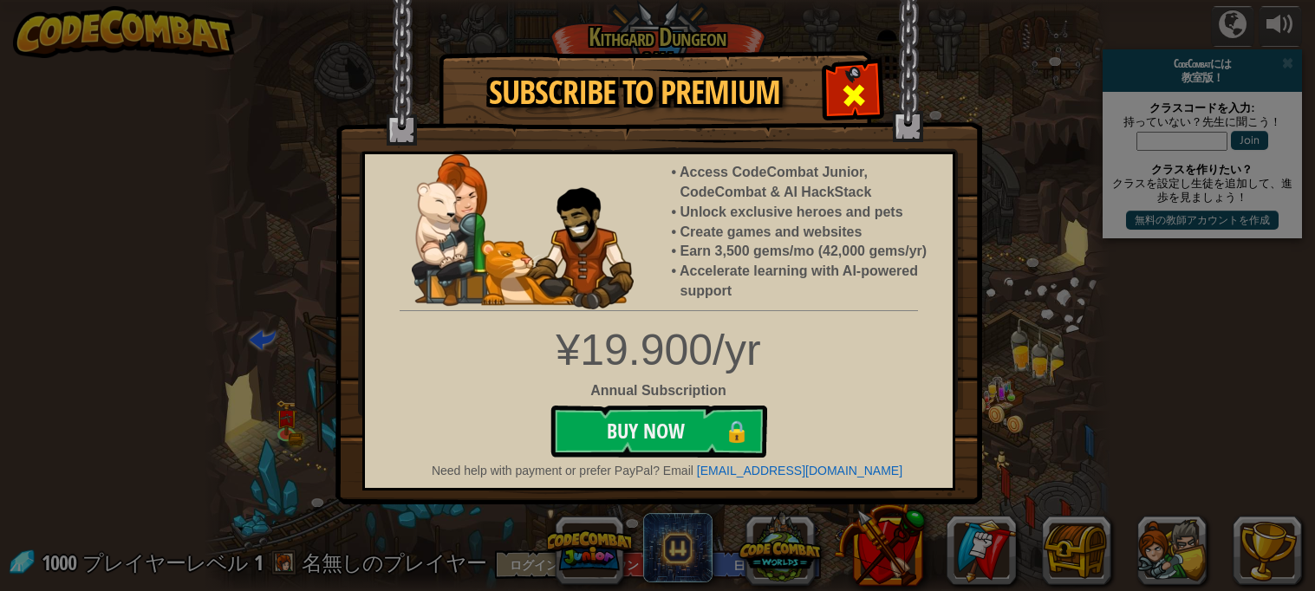
click at [871, 74] on div at bounding box center [853, 93] width 55 height 55
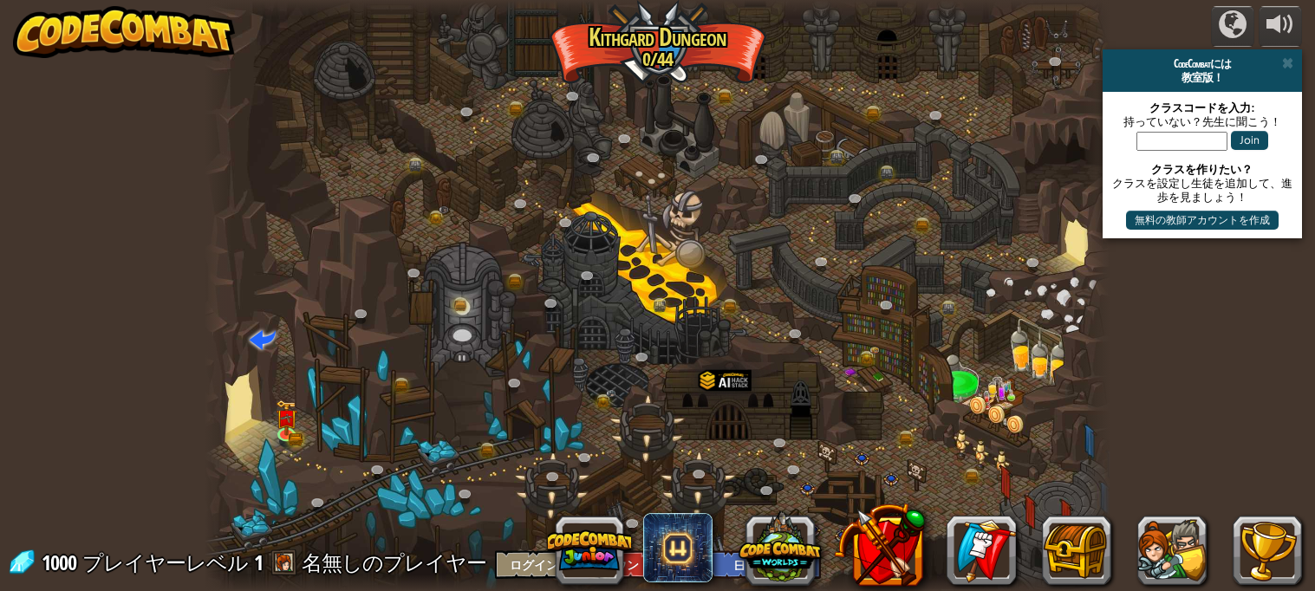
click at [840, 48] on div at bounding box center [658, 296] width 906 height 592
